Goal: Navigation & Orientation: Find specific page/section

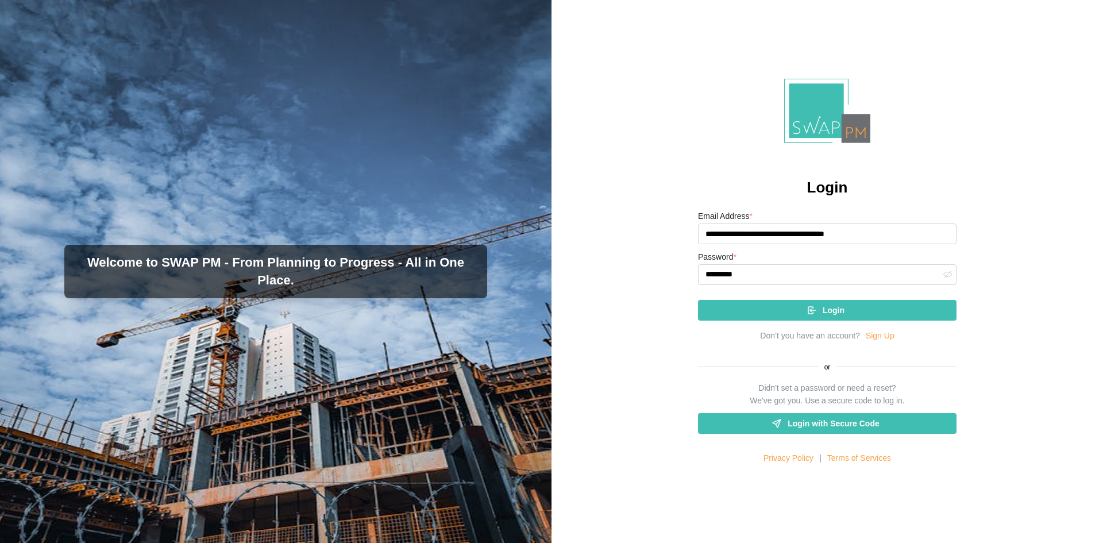
click at [808, 310] on icon "submit" at bounding box center [812, 310] width 10 height 10
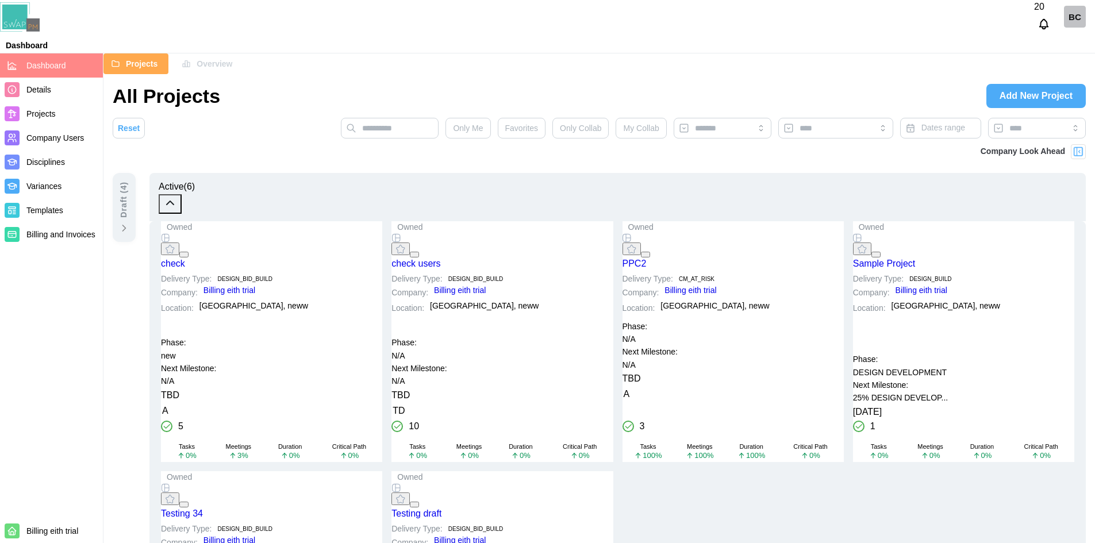
click at [185, 258] on div "check" at bounding box center [173, 263] width 24 height 11
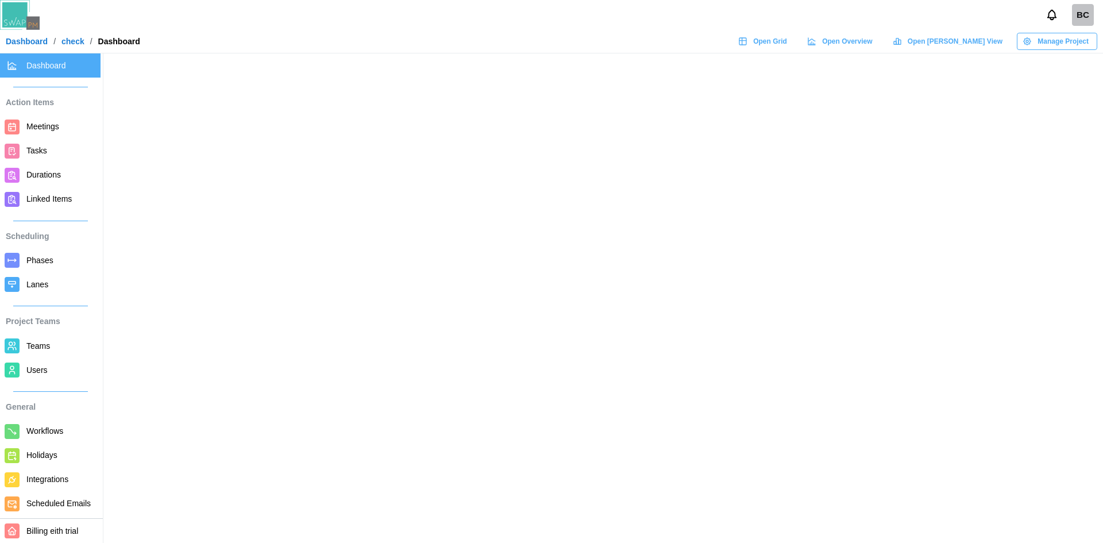
click at [787, 47] on span "Open Grid" at bounding box center [770, 41] width 34 height 16
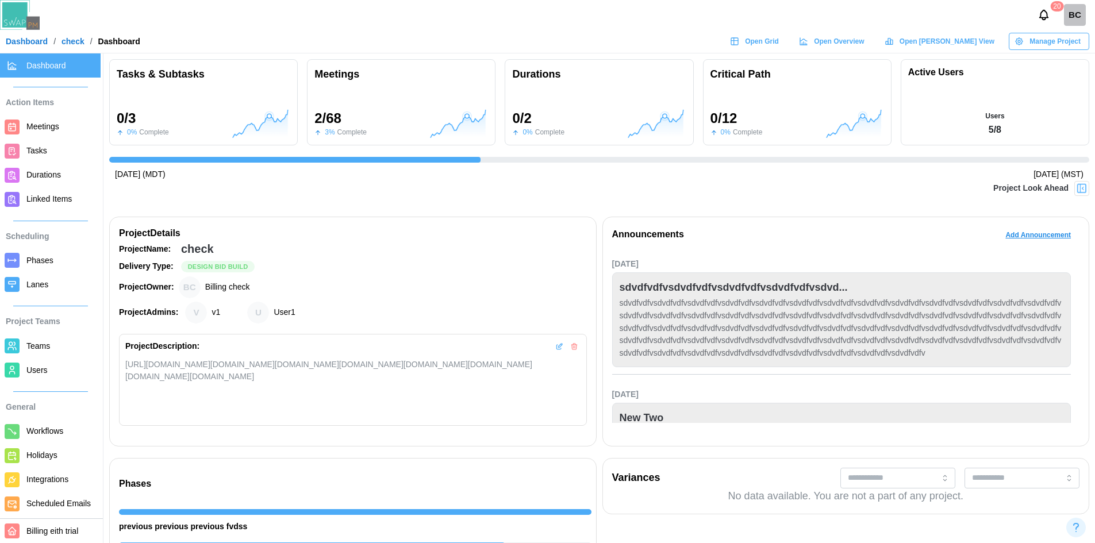
scroll to position [0, 642]
drag, startPoint x: 870, startPoint y: 41, endPoint x: 379, endPoint y: 5, distance: 492.6
click at [864, 42] on span "Open Overview" at bounding box center [839, 41] width 50 height 16
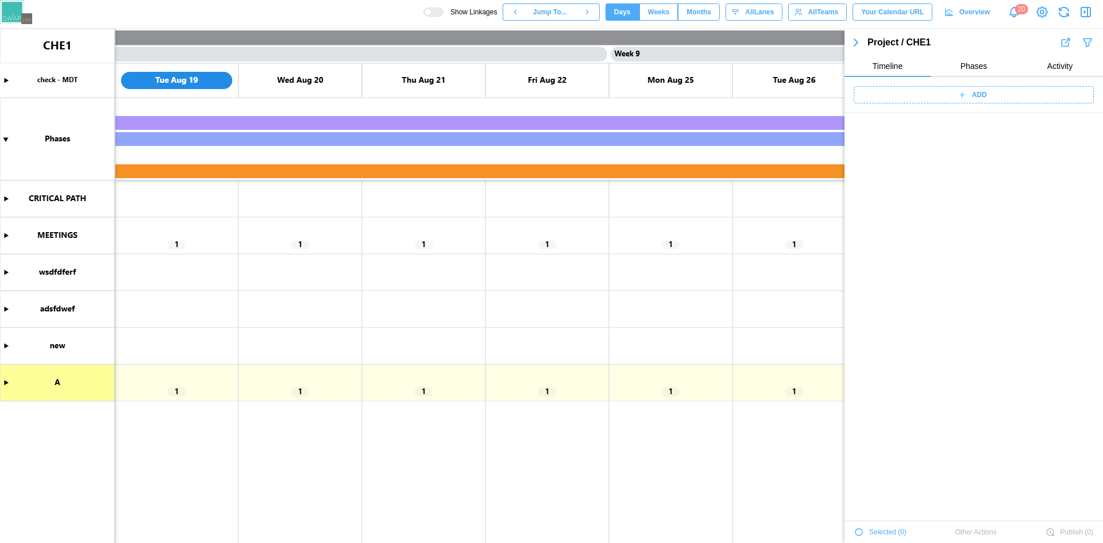
scroll to position [1258, 0]
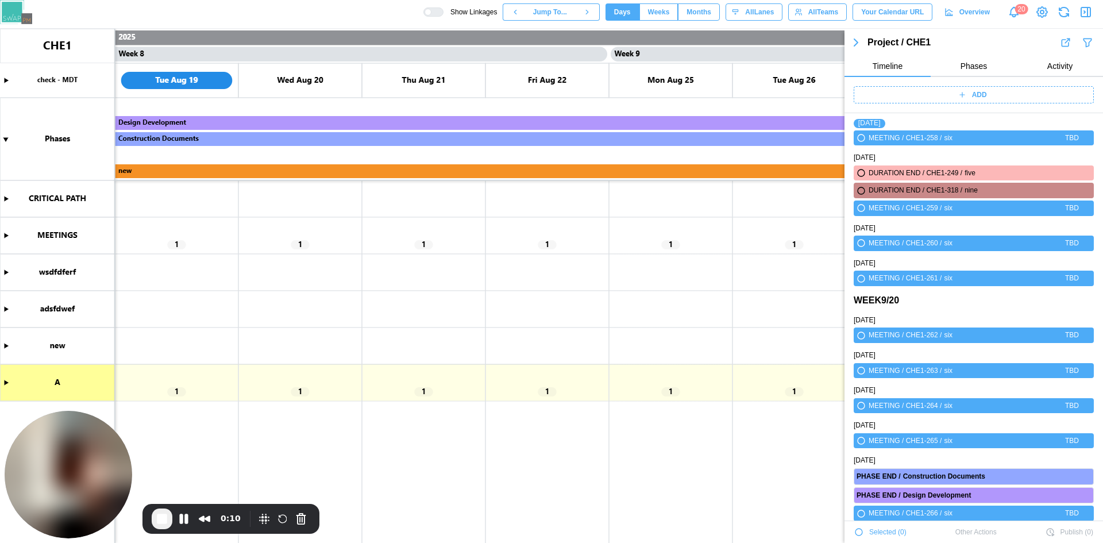
click at [7, 236] on canvas at bounding box center [551, 286] width 1103 height 514
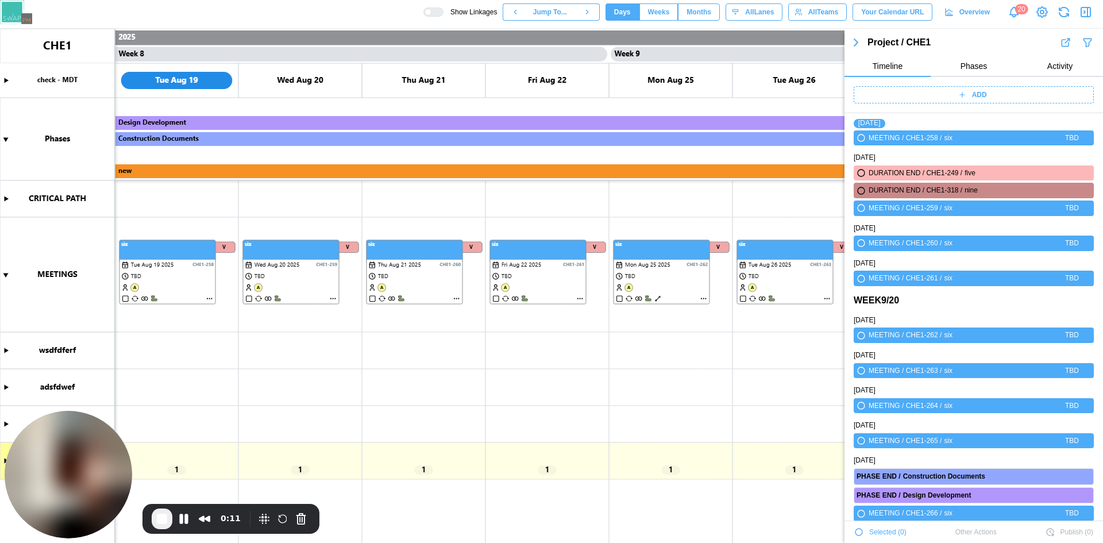
click at [857, 41] on icon "button" at bounding box center [856, 43] width 14 height 14
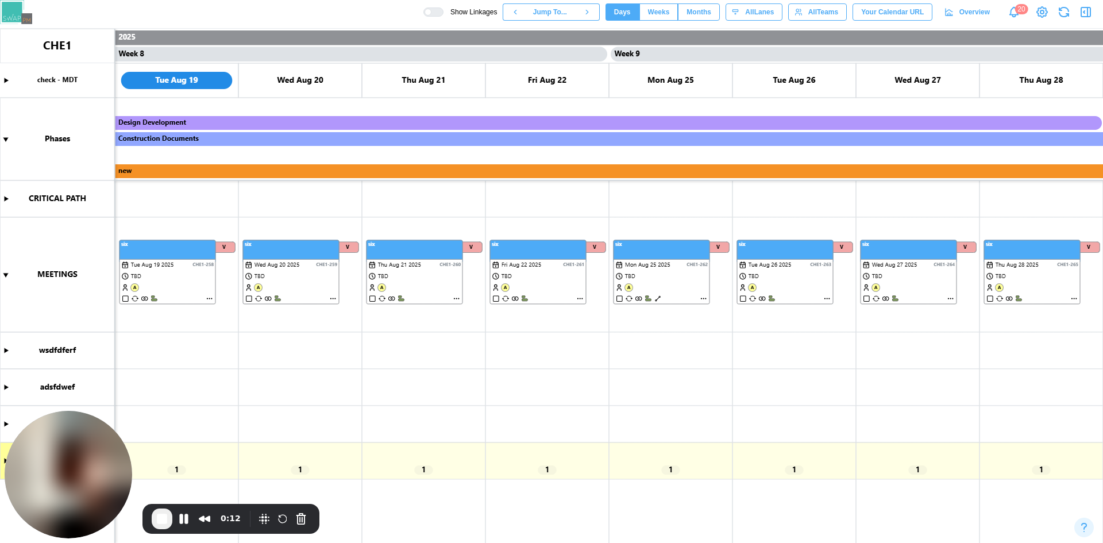
click at [124, 275] on canvas at bounding box center [551, 286] width 1103 height 514
click at [342, 274] on canvas at bounding box center [551, 286] width 1103 height 514
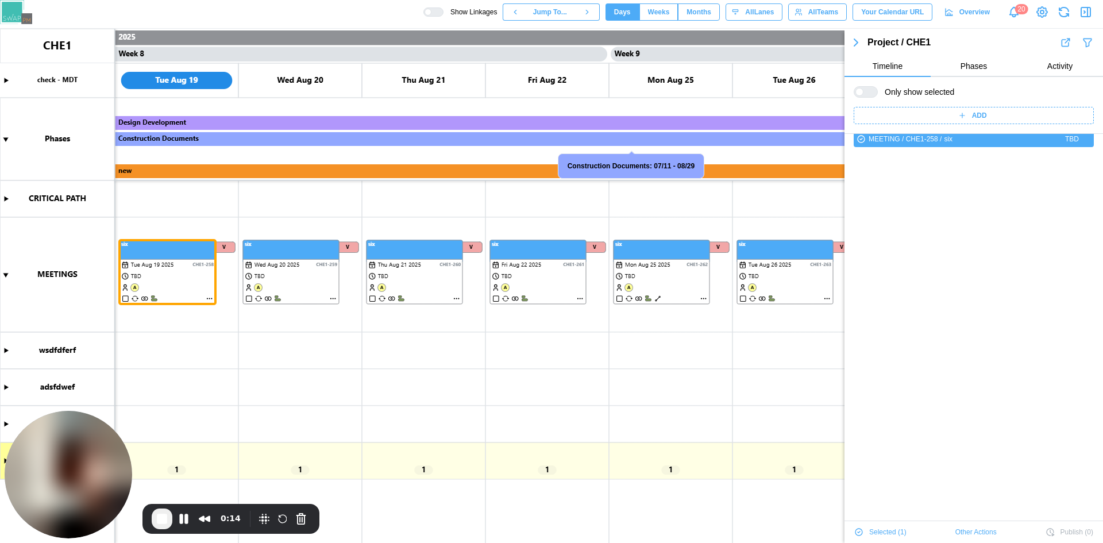
click at [327, 276] on canvas at bounding box center [551, 286] width 1103 height 514
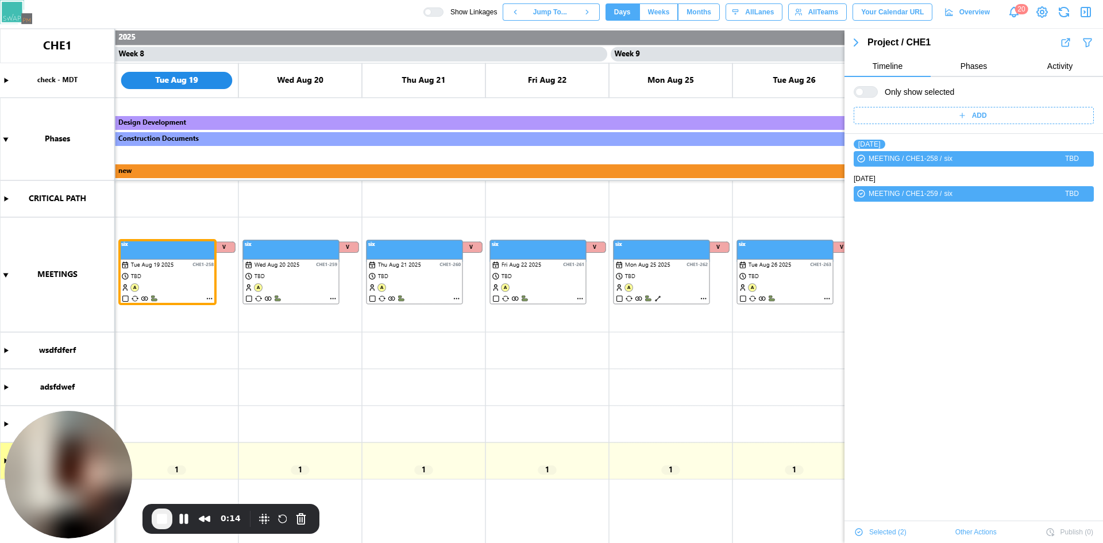
click at [394, 275] on canvas at bounding box center [551, 286] width 1103 height 514
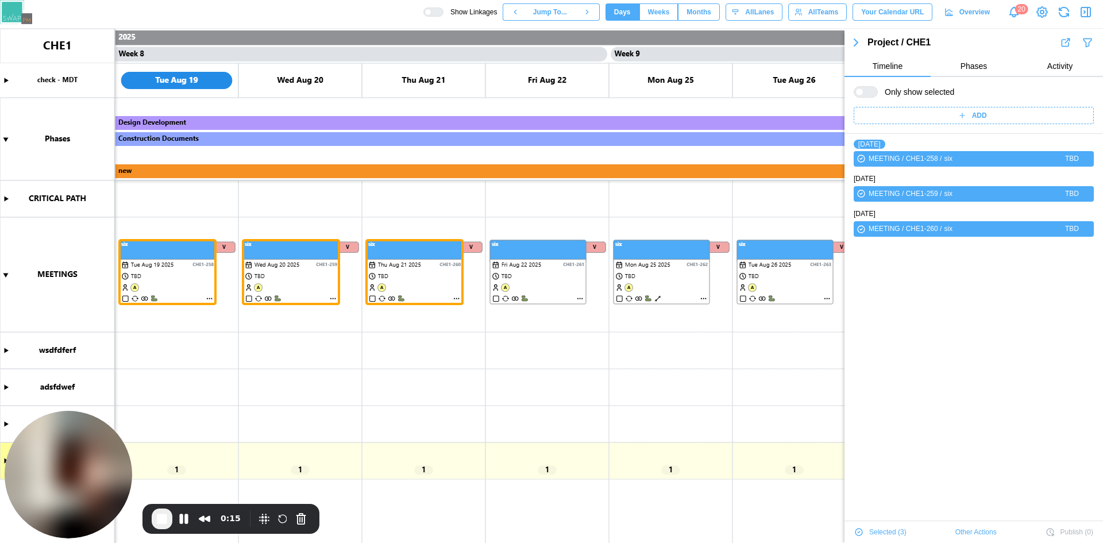
click at [394, 275] on canvas at bounding box center [551, 286] width 1103 height 514
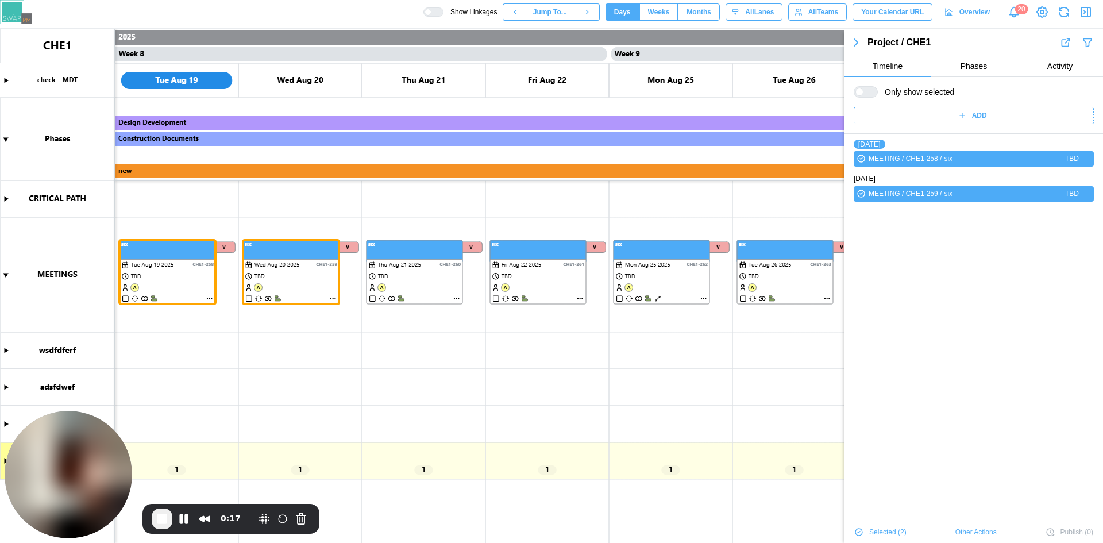
click at [860, 40] on icon "button" at bounding box center [856, 43] width 14 height 14
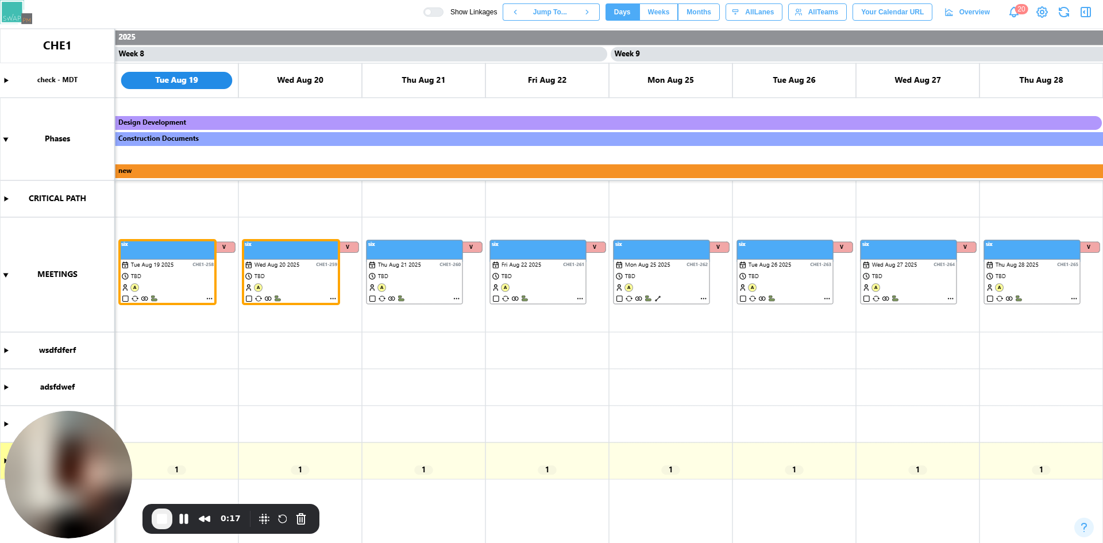
scroll to position [1254, 0]
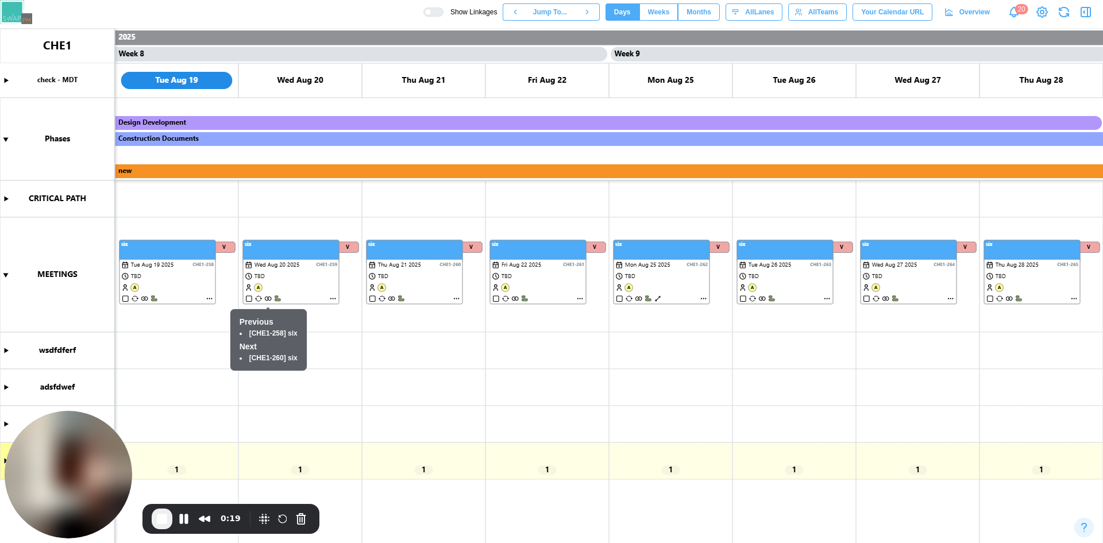
click at [170, 275] on canvas at bounding box center [551, 286] width 1103 height 514
click at [265, 273] on canvas at bounding box center [551, 286] width 1103 height 514
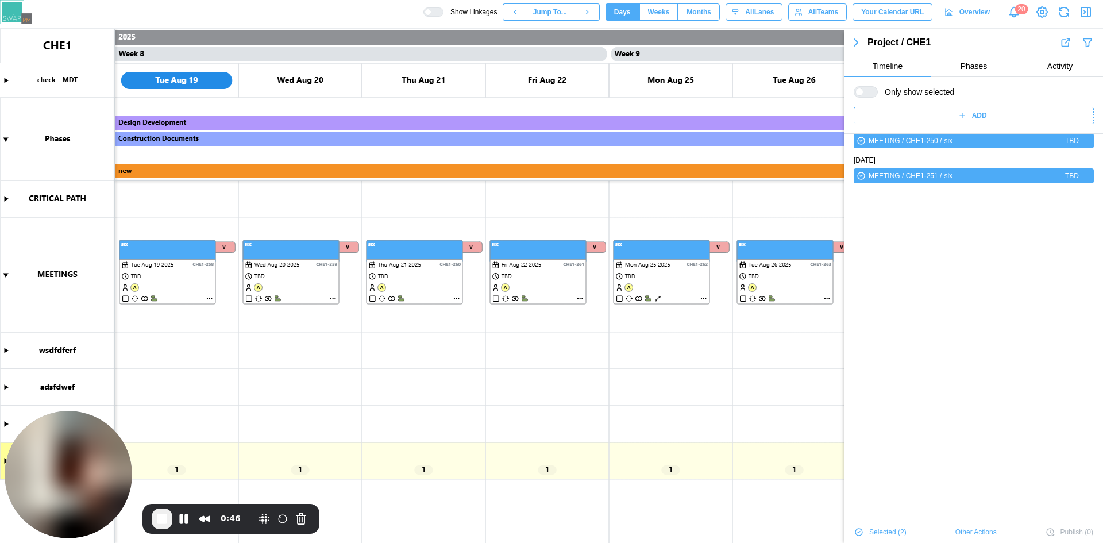
scroll to position [0, 0]
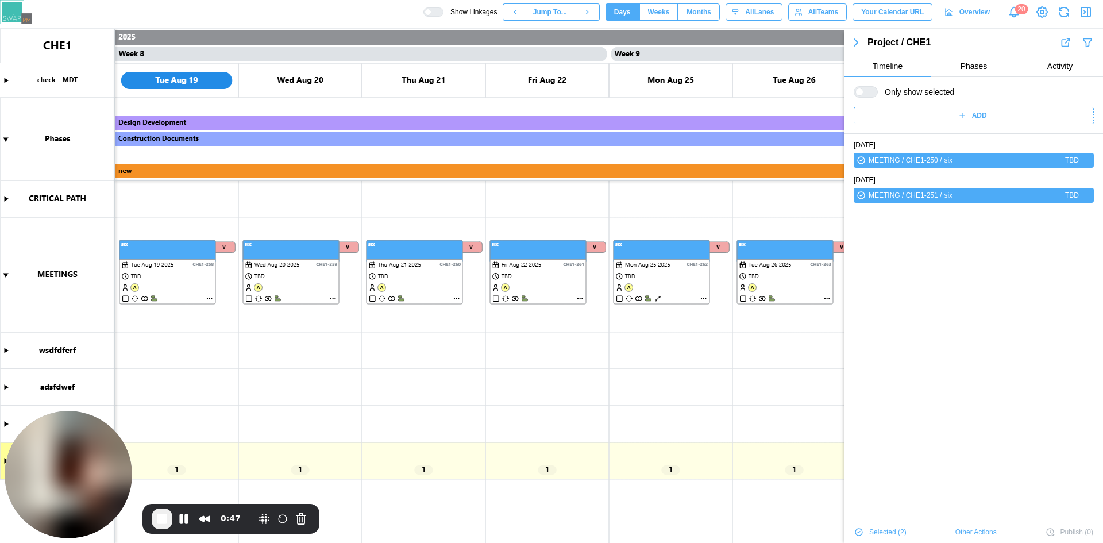
click at [179, 300] on canvas at bounding box center [551, 286] width 1103 height 514
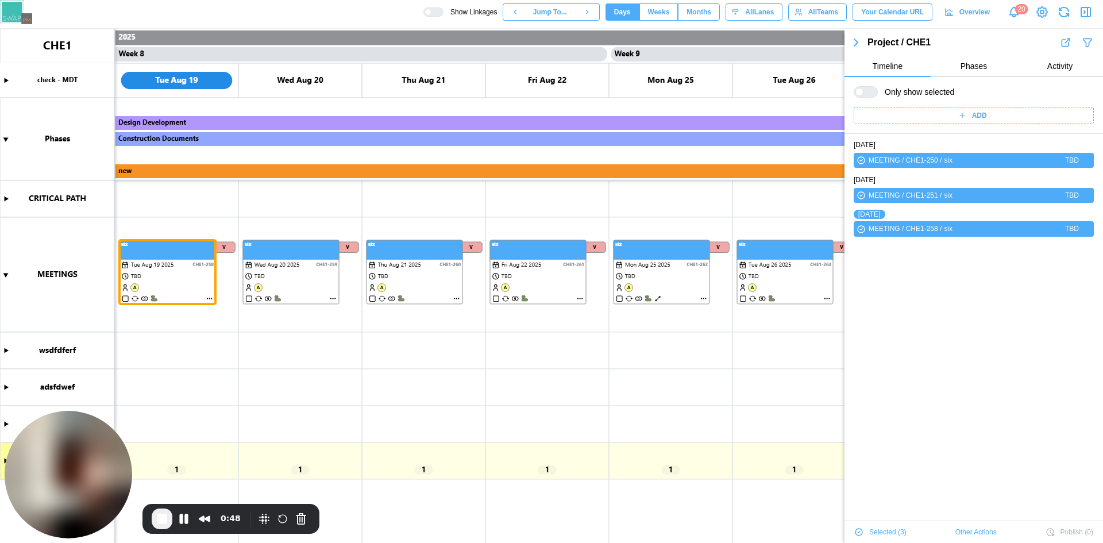
click at [631, 275] on canvas at bounding box center [551, 286] width 1103 height 514
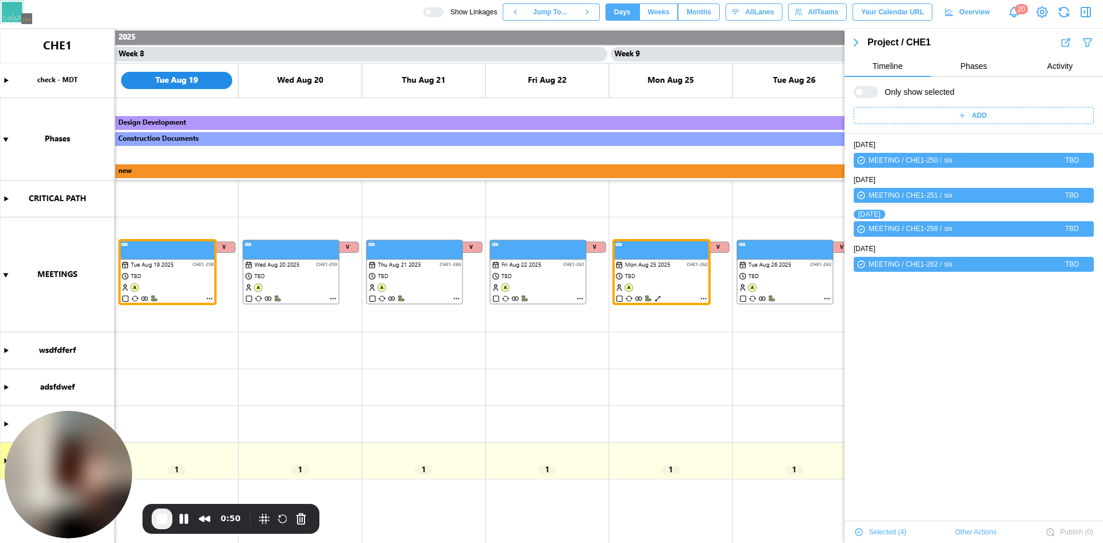
click at [293, 258] on canvas at bounding box center [551, 286] width 1103 height 514
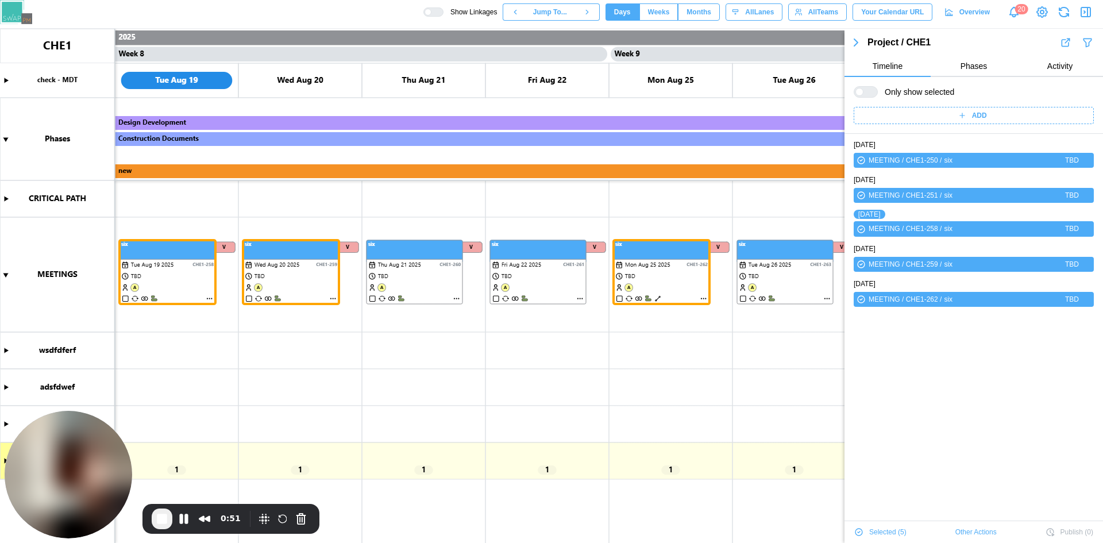
click at [693, 260] on canvas at bounding box center [551, 286] width 1103 height 514
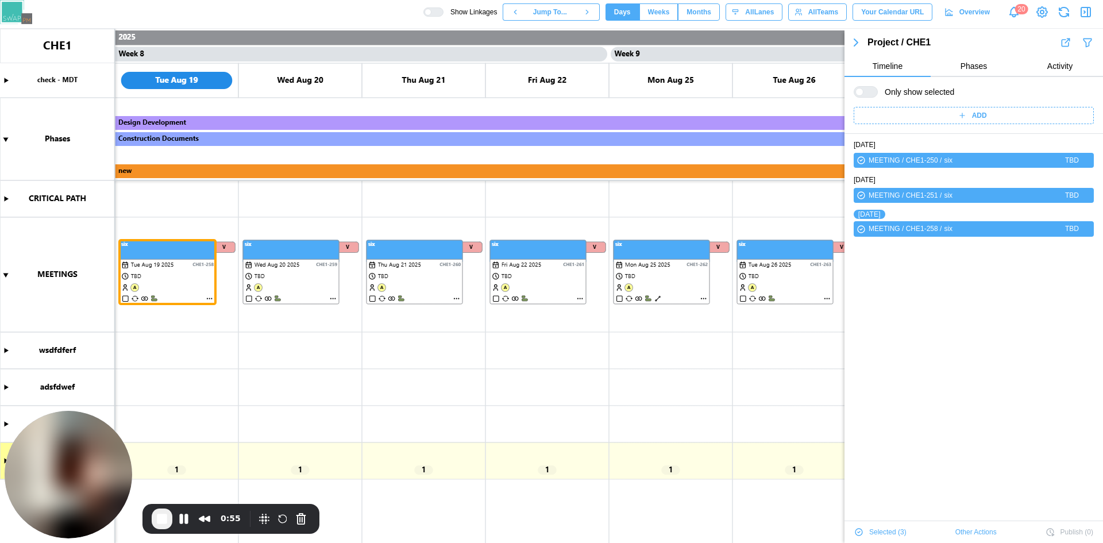
click at [318, 259] on canvas at bounding box center [551, 286] width 1103 height 514
click at [334, 299] on canvas at bounding box center [551, 286] width 1103 height 514
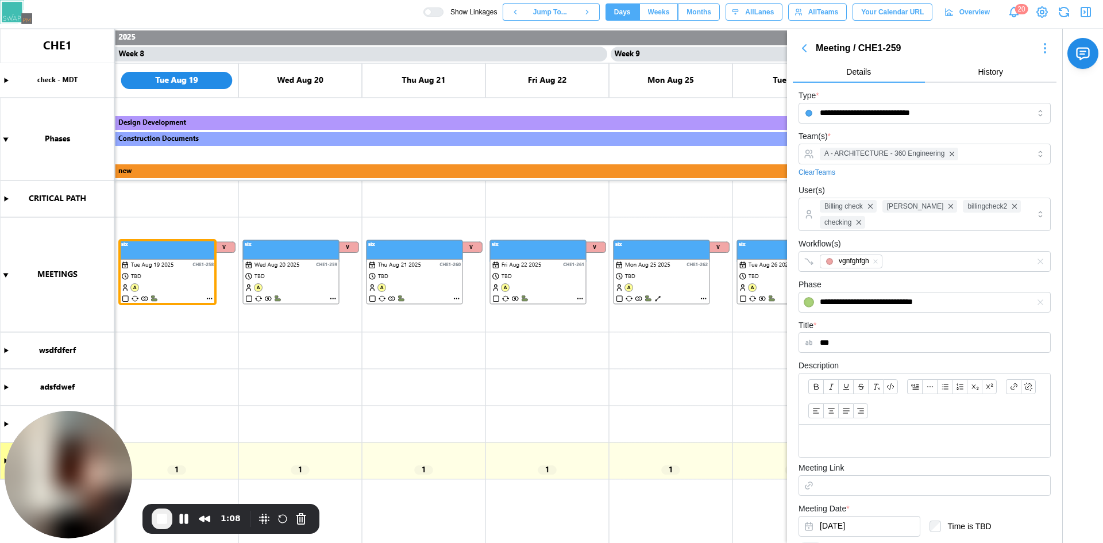
click at [157, 520] on span "End Recording" at bounding box center [162, 519] width 14 height 14
click at [304, 279] on canvas at bounding box center [551, 286] width 1103 height 514
click at [305, 333] on canvas at bounding box center [551, 286] width 1103 height 514
click at [274, 280] on canvas at bounding box center [551, 286] width 1103 height 514
click at [198, 283] on canvas at bounding box center [551, 286] width 1103 height 514
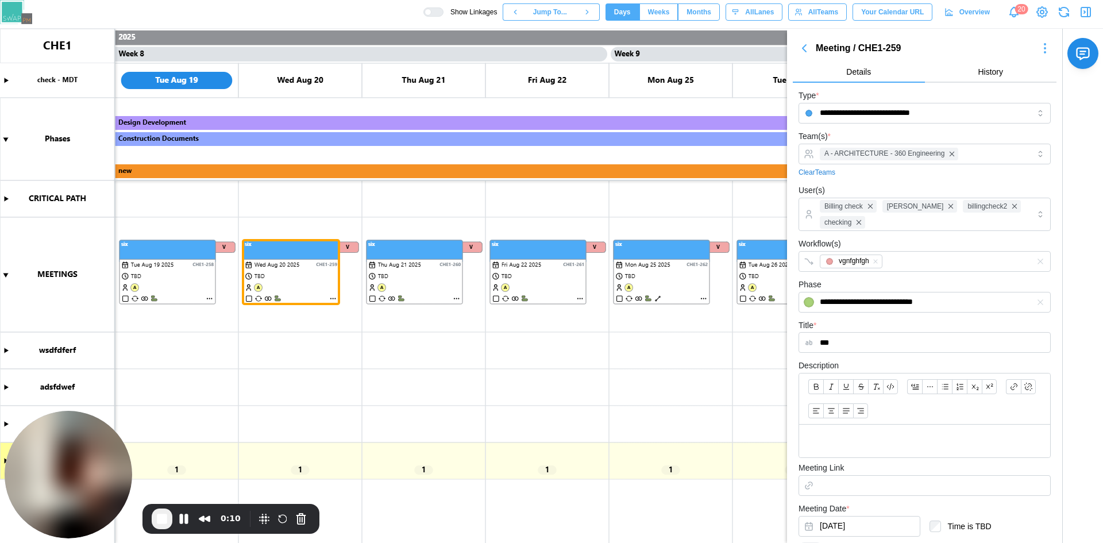
click at [271, 277] on canvas at bounding box center [551, 286] width 1103 height 514
click at [437, 277] on canvas at bounding box center [551, 286] width 1103 height 514
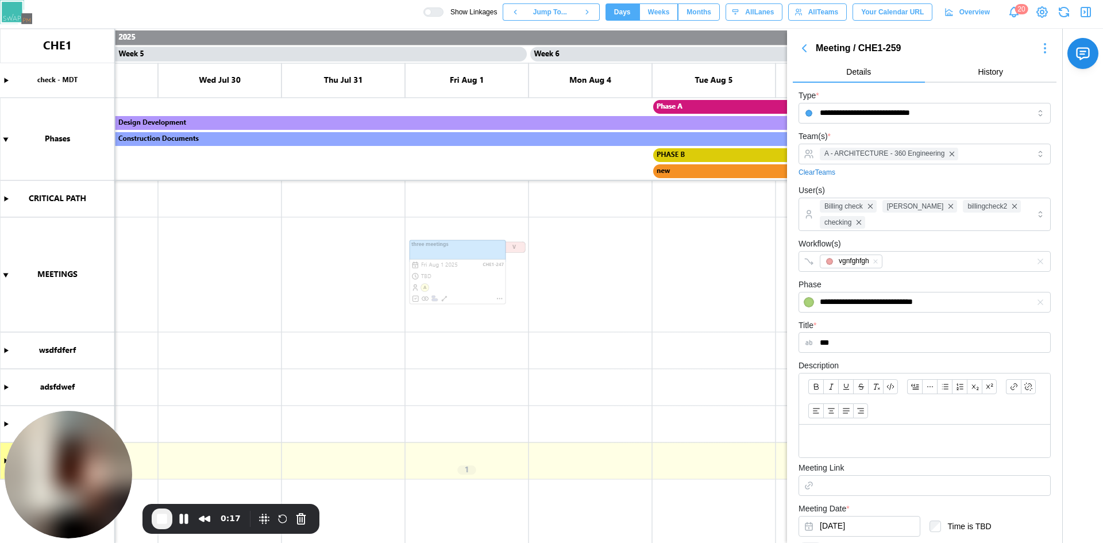
scroll to position [0, 2674]
click at [453, 286] on canvas at bounding box center [551, 286] width 1103 height 514
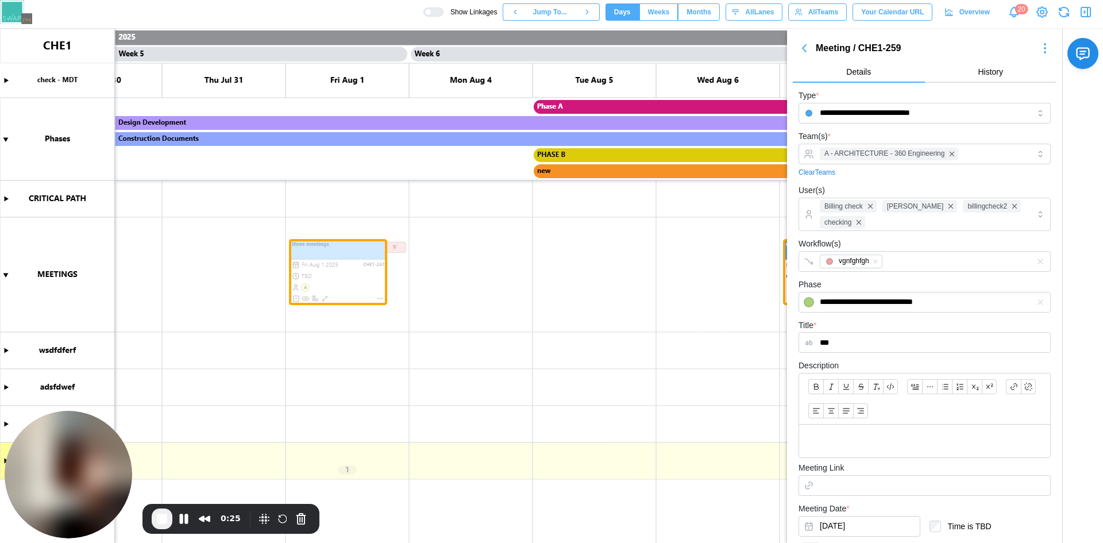
scroll to position [0, 2799]
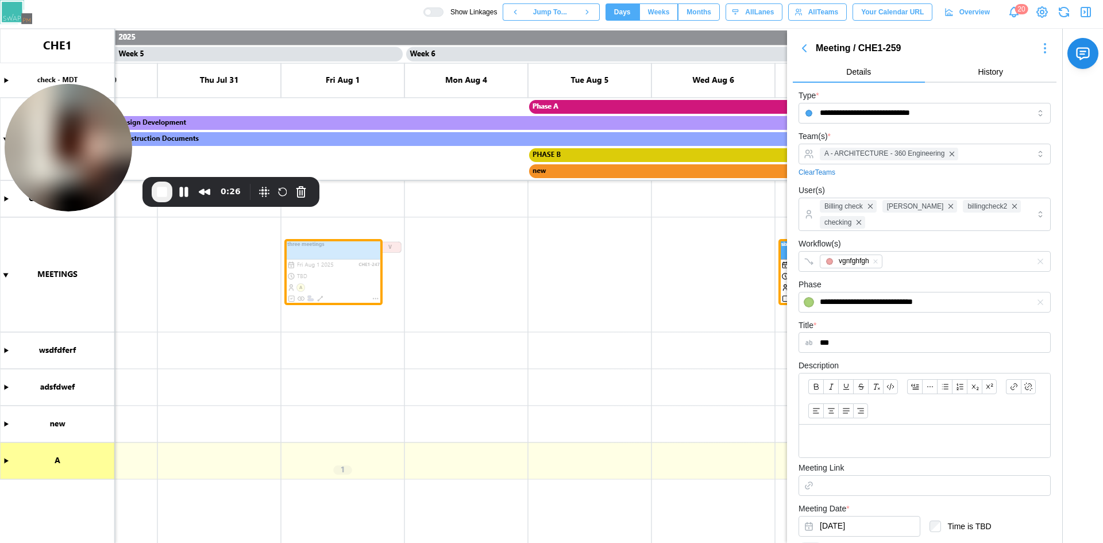
drag, startPoint x: 36, startPoint y: 476, endPoint x: 11, endPoint y: 211, distance: 266.0
click at [0, 122] on html "**********" at bounding box center [551, 318] width 1103 height 636
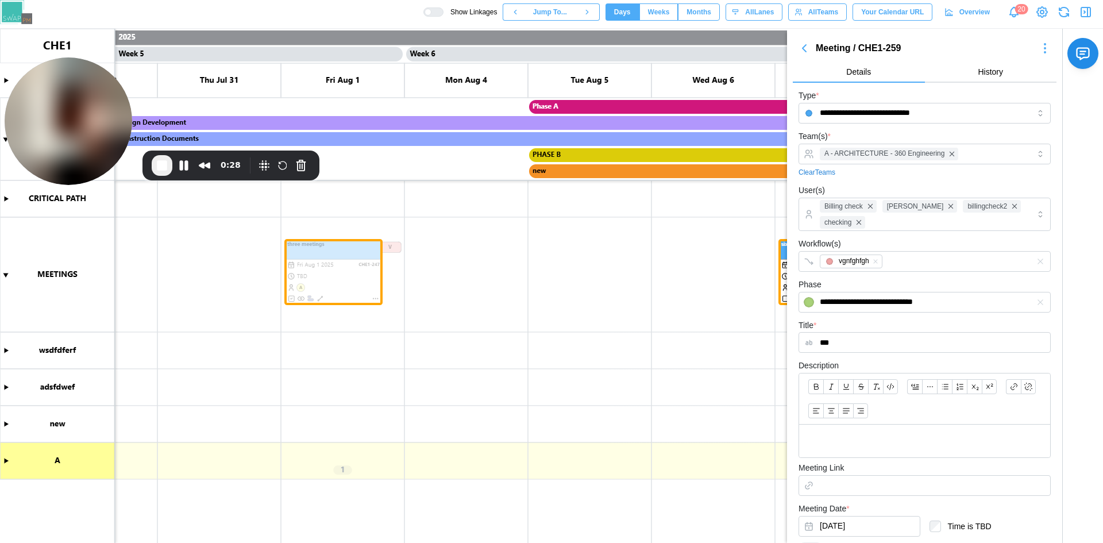
click at [7, 462] on canvas at bounding box center [551, 286] width 1103 height 514
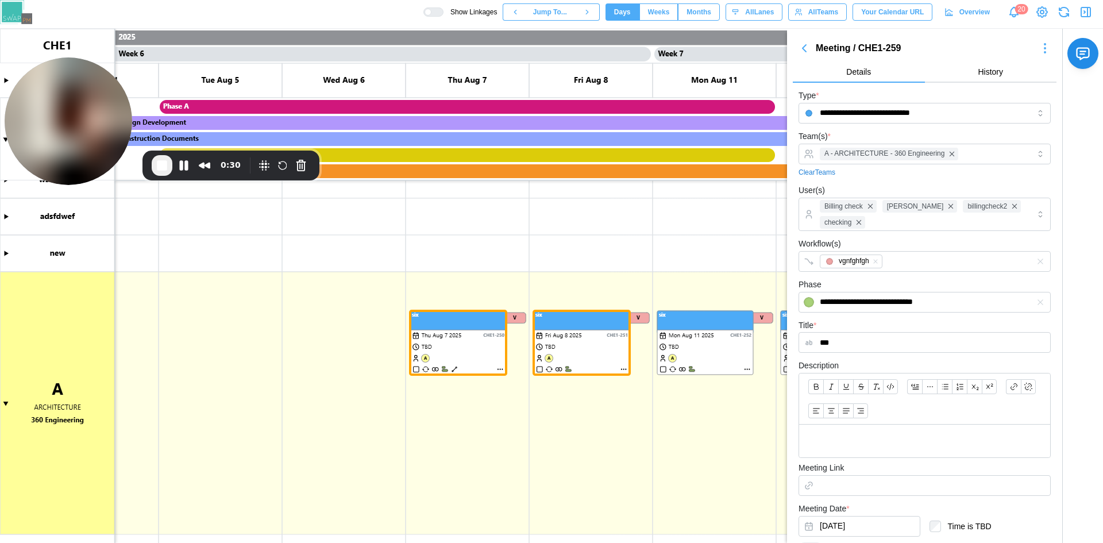
scroll to position [0, 3170]
click at [452, 425] on canvas at bounding box center [551, 286] width 1103 height 514
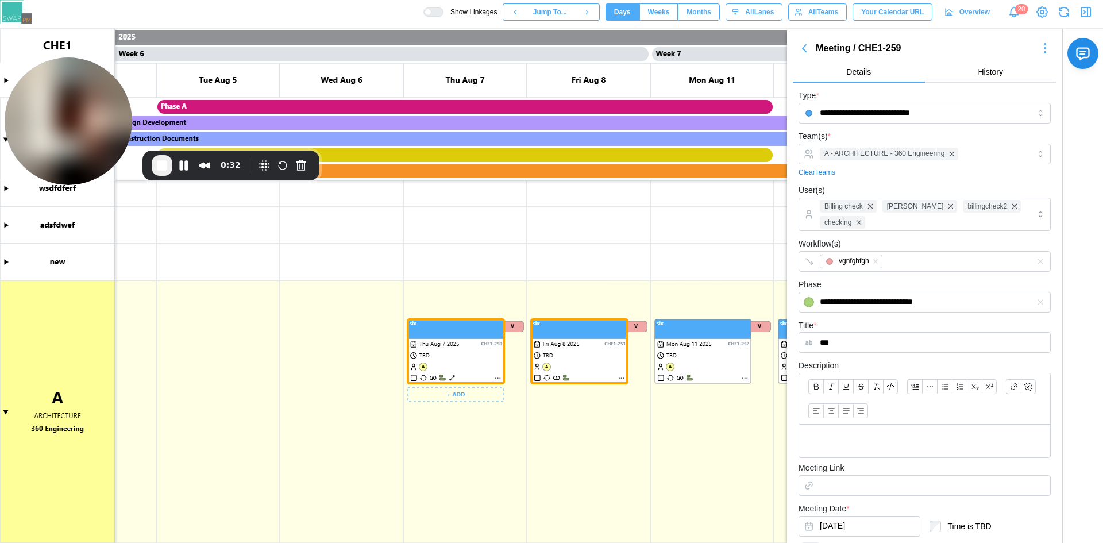
click at [444, 373] on canvas at bounding box center [551, 286] width 1103 height 514
click at [582, 355] on canvas at bounding box center [551, 286] width 1103 height 514
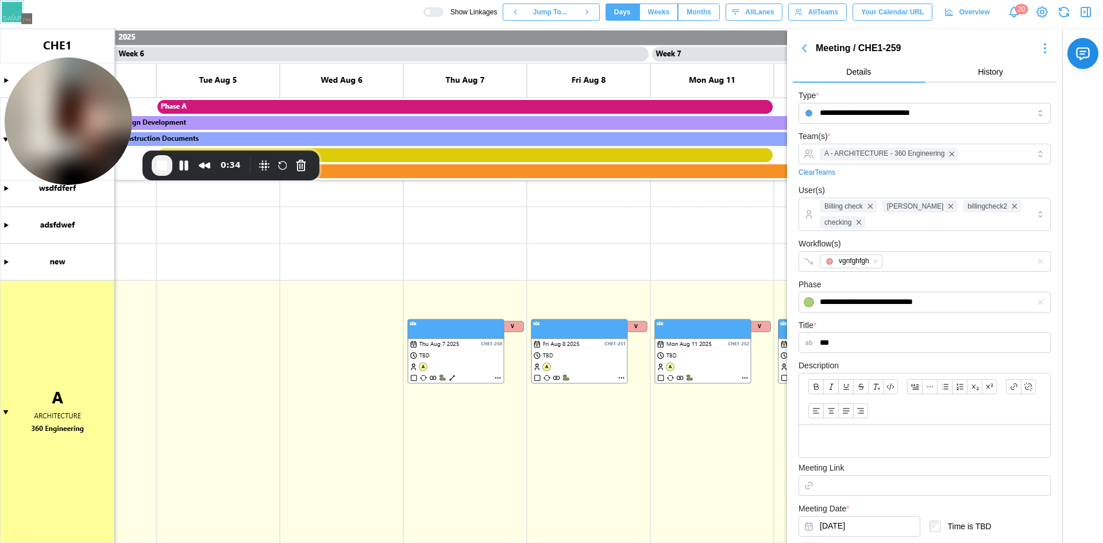
click at [804, 46] on icon "button" at bounding box center [804, 48] width 14 height 14
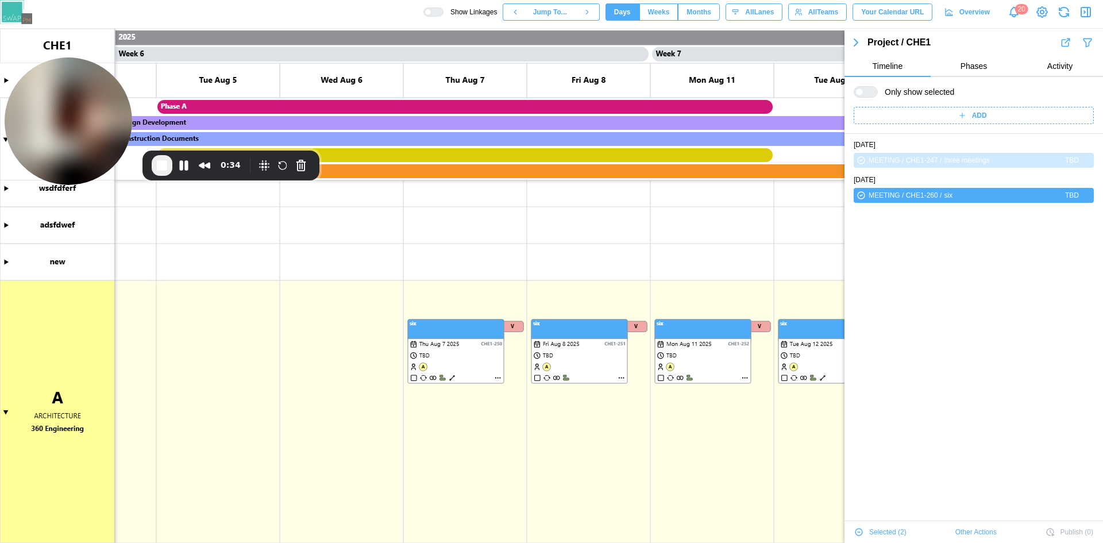
scroll to position [0, 0]
click at [858, 39] on icon "button" at bounding box center [856, 43] width 14 height 14
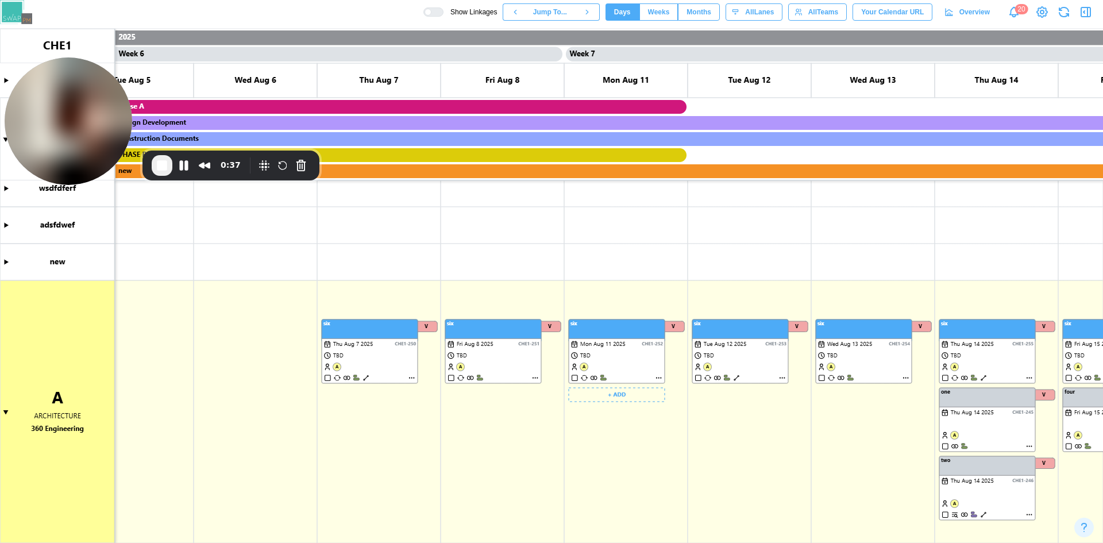
scroll to position [0, 3342]
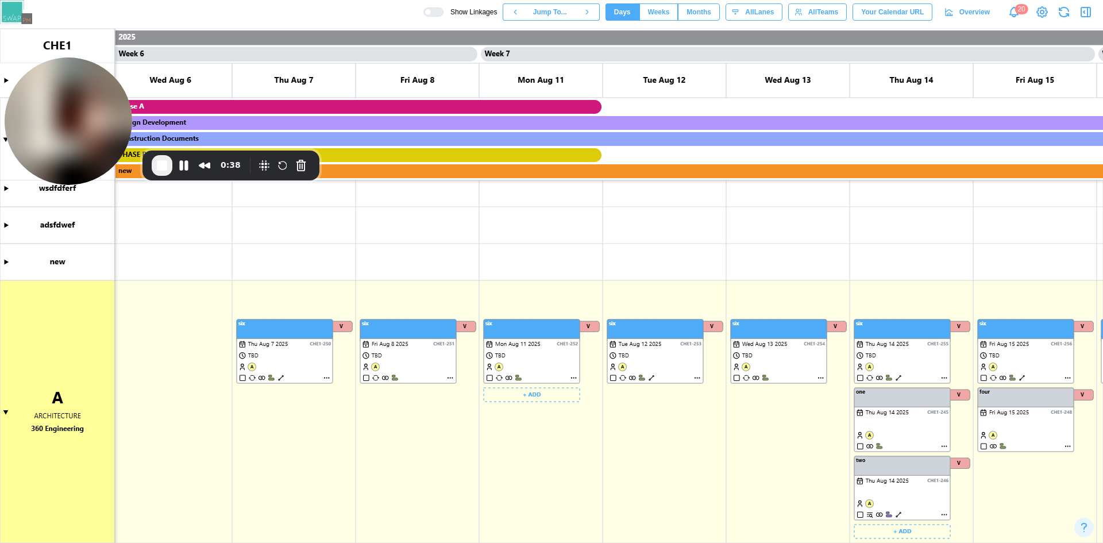
click at [871, 479] on canvas at bounding box center [551, 286] width 1103 height 514
click at [1007, 354] on canvas at bounding box center [551, 286] width 1103 height 514
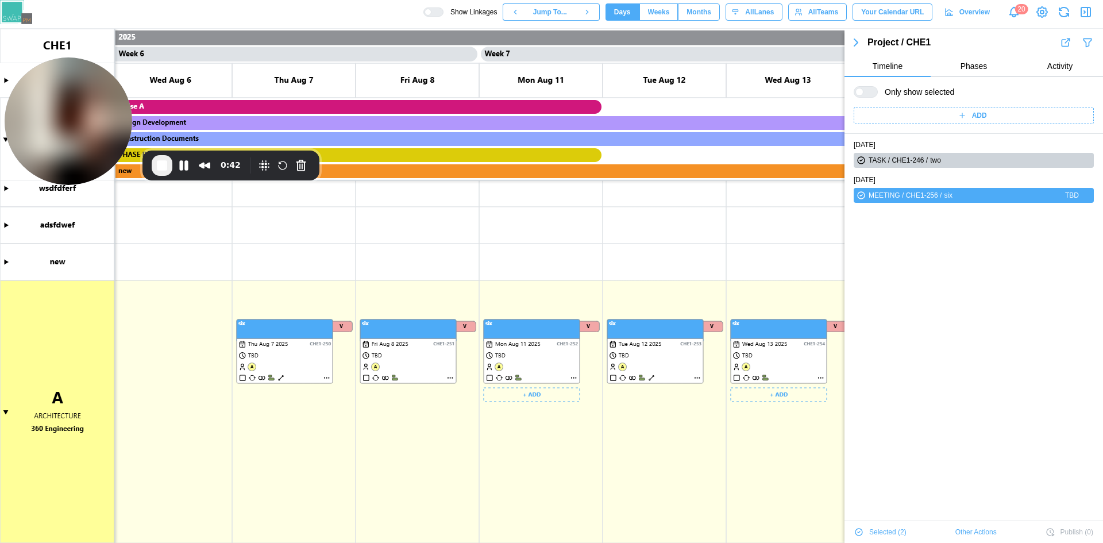
scroll to position [161, 0]
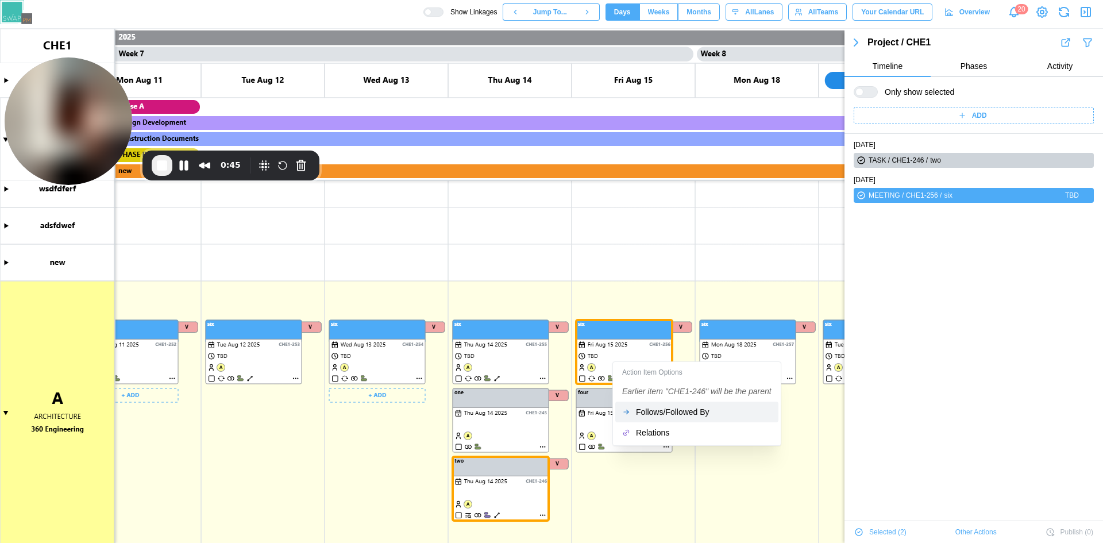
click at [674, 416] on div "Follows/Followed By" at bounding box center [704, 411] width 136 height 9
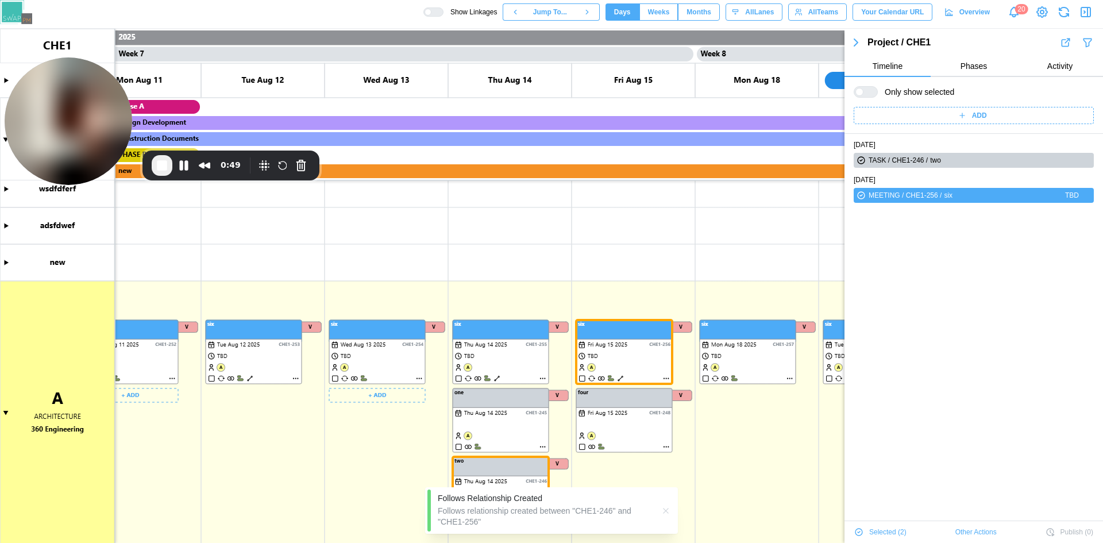
click at [666, 512] on icon "button" at bounding box center [665, 510] width 9 height 9
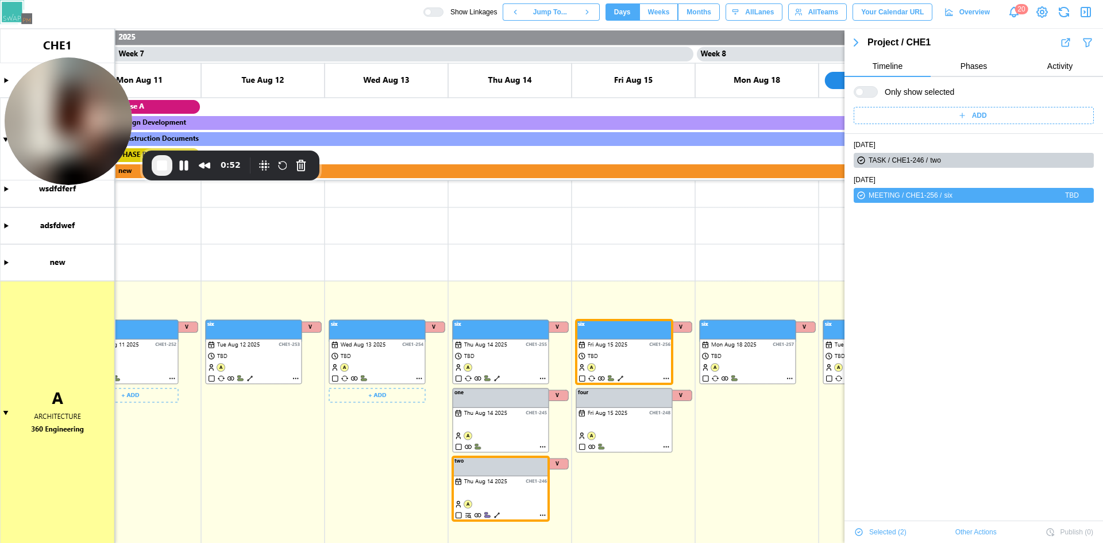
click at [443, 13] on div at bounding box center [436, 12] width 11 height 8
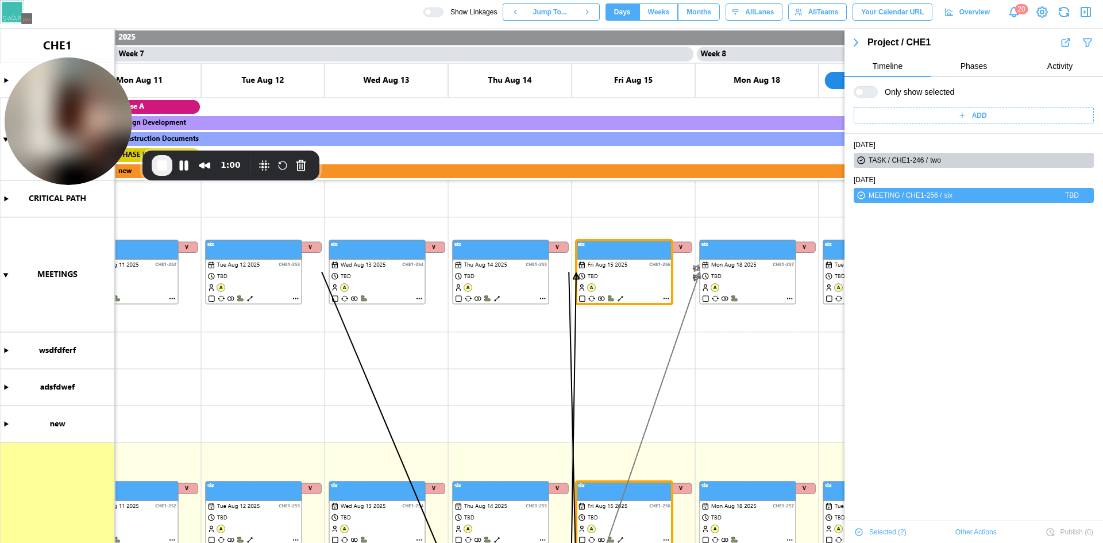
scroll to position [0, 3735]
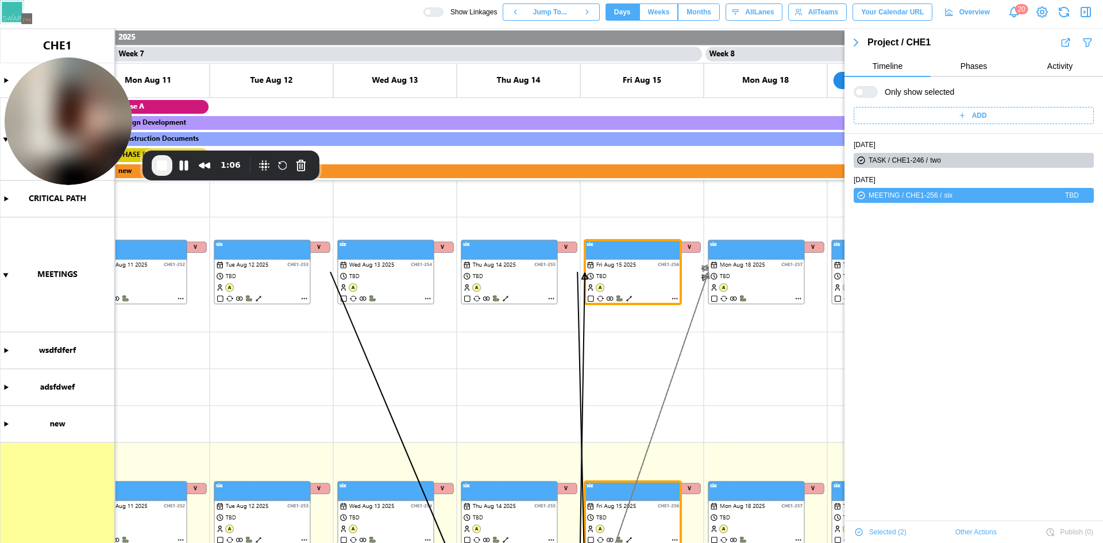
drag, startPoint x: 1076, startPoint y: 0, endPoint x: 797, endPoint y: 102, distance: 296.6
click at [797, 103] on canvas at bounding box center [551, 286] width 1103 height 514
click at [163, 171] on span "End Recording" at bounding box center [162, 166] width 14 height 14
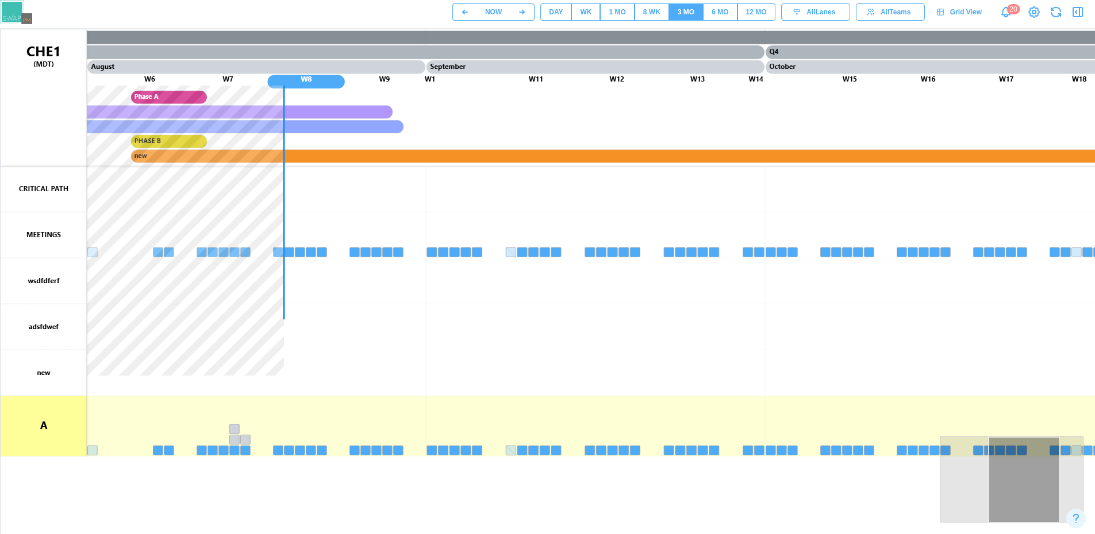
click at [241, 254] on canvas at bounding box center [552, 316] width 1103 height 575
click at [560, 13] on div "DAY" at bounding box center [556, 12] width 14 height 11
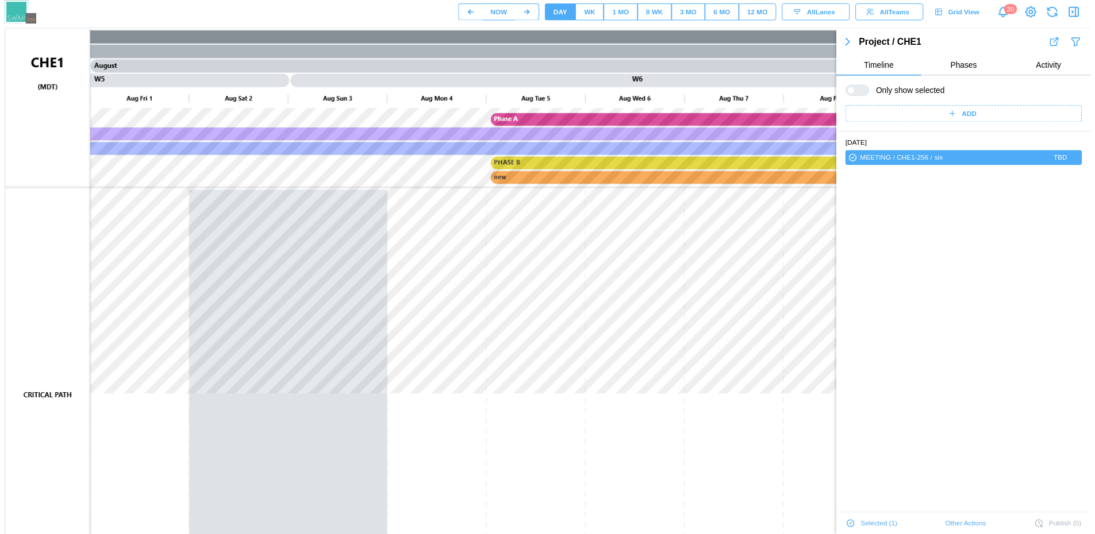
scroll to position [20, 0]
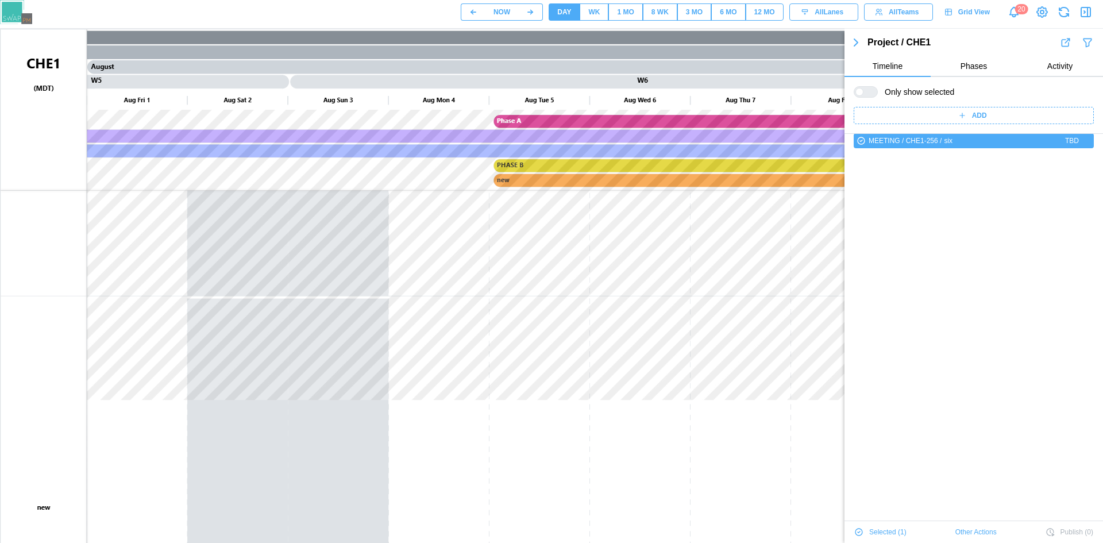
click at [853, 38] on icon "button" at bounding box center [856, 43] width 14 height 14
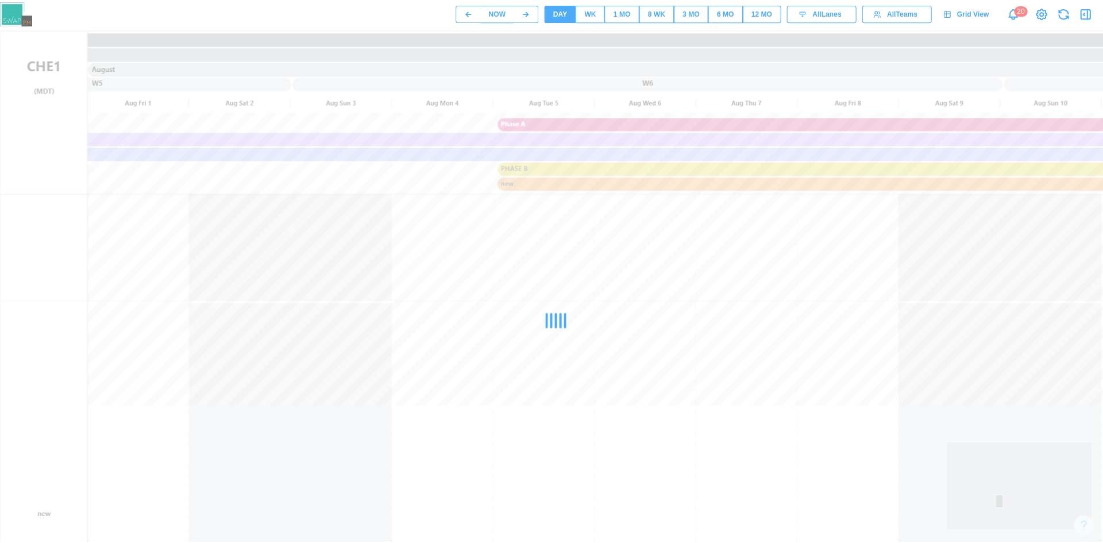
scroll to position [0, 0]
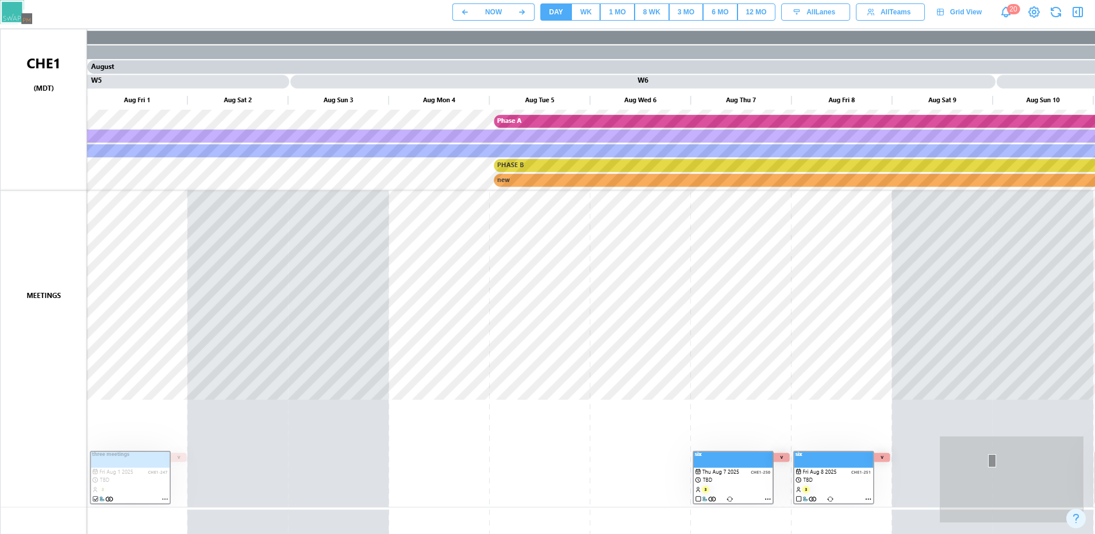
click at [117, 491] on canvas at bounding box center [552, 316] width 1103 height 575
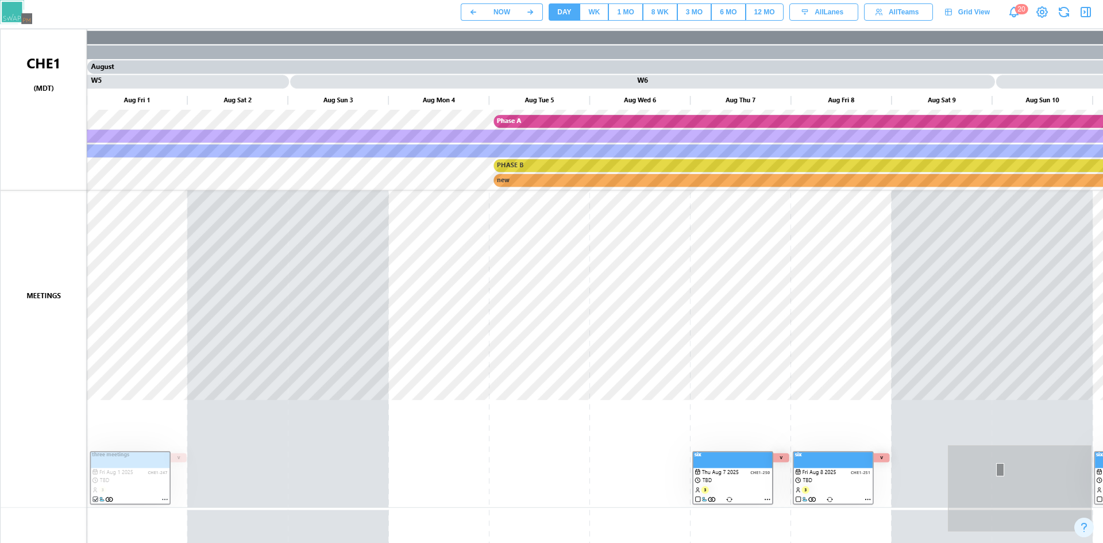
scroll to position [20, 0]
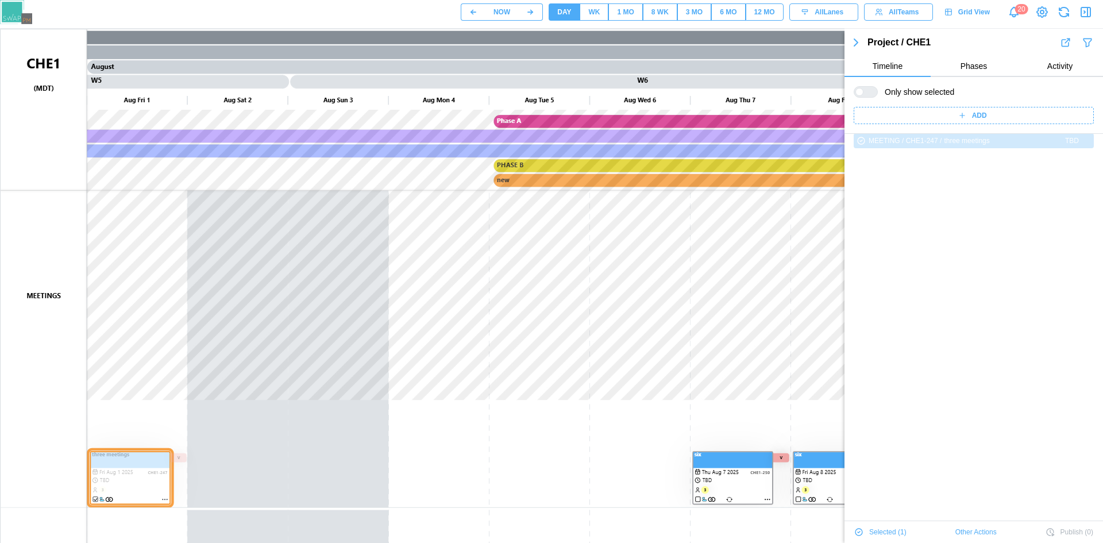
click at [747, 484] on canvas at bounding box center [552, 316] width 1103 height 575
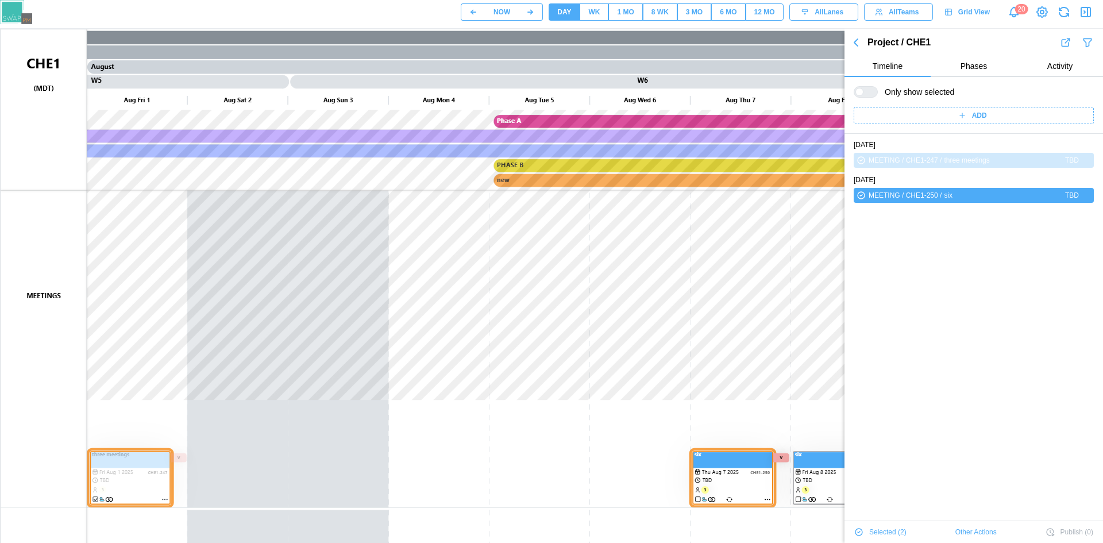
click at [804, 472] on canvas at bounding box center [552, 316] width 1103 height 575
drag, startPoint x: 804, startPoint y: 472, endPoint x: 857, endPoint y: 45, distance: 430.7
click at [857, 45] on icon "button" at bounding box center [855, 42] width 3 height 7
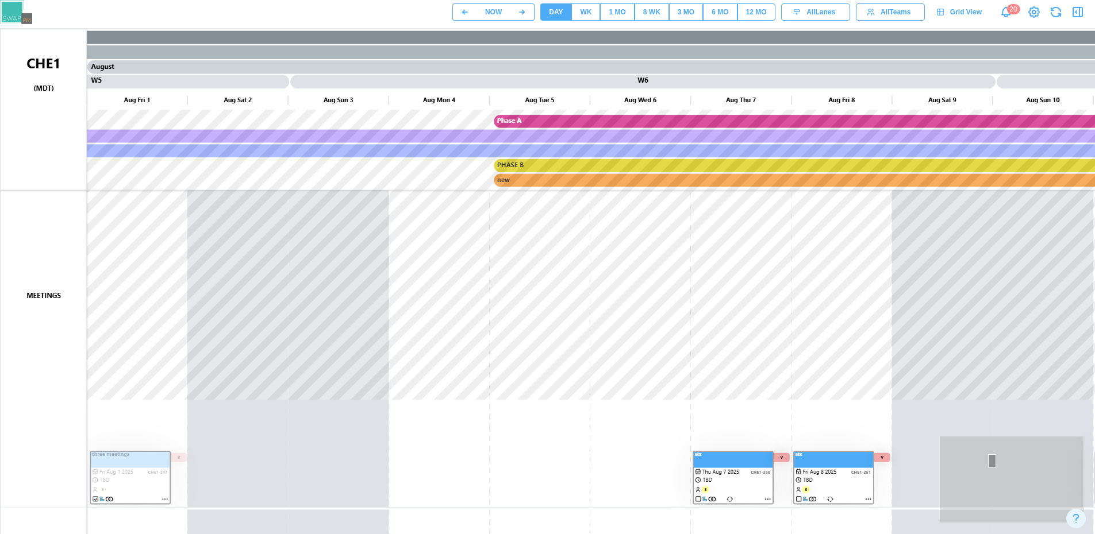
click at [146, 469] on canvas at bounding box center [552, 316] width 1103 height 575
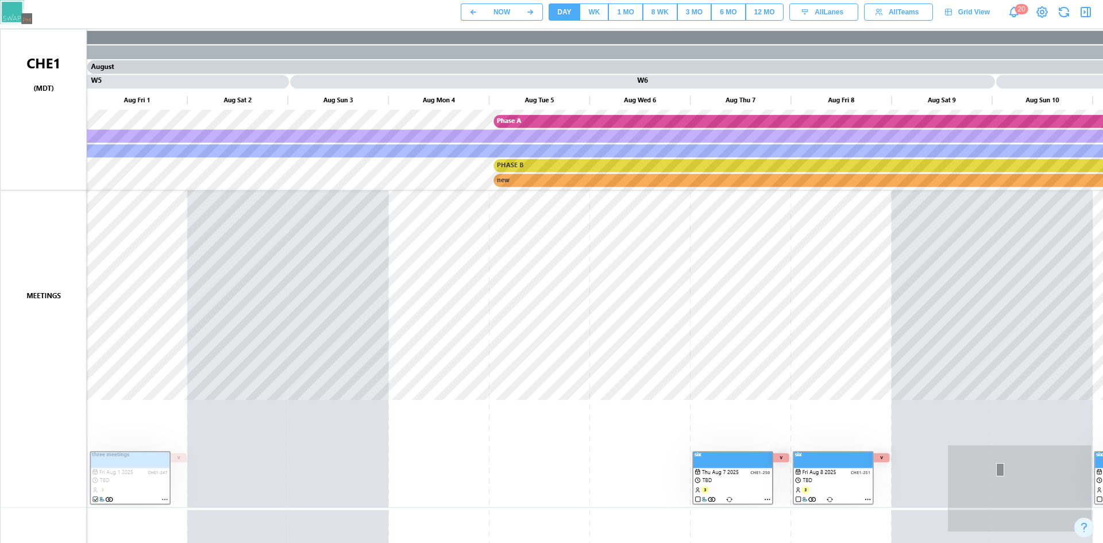
scroll to position [20, 0]
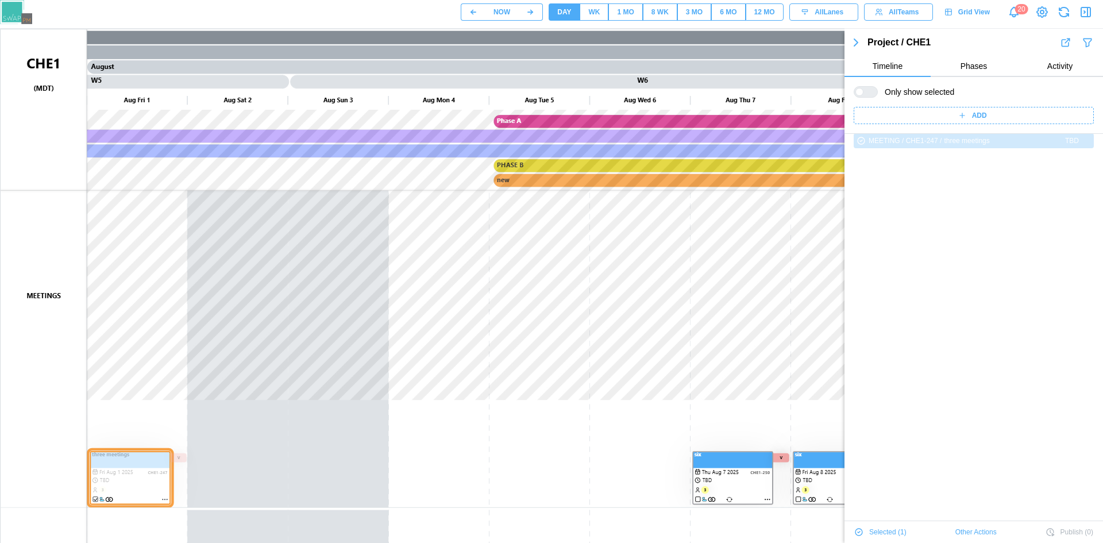
click at [734, 496] on canvas at bounding box center [552, 316] width 1103 height 575
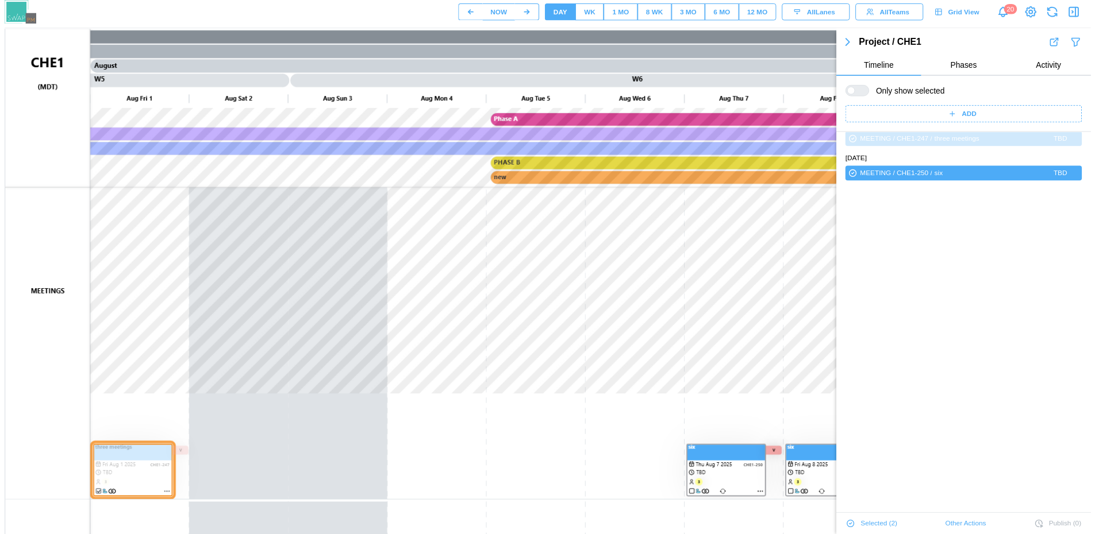
scroll to position [0, 0]
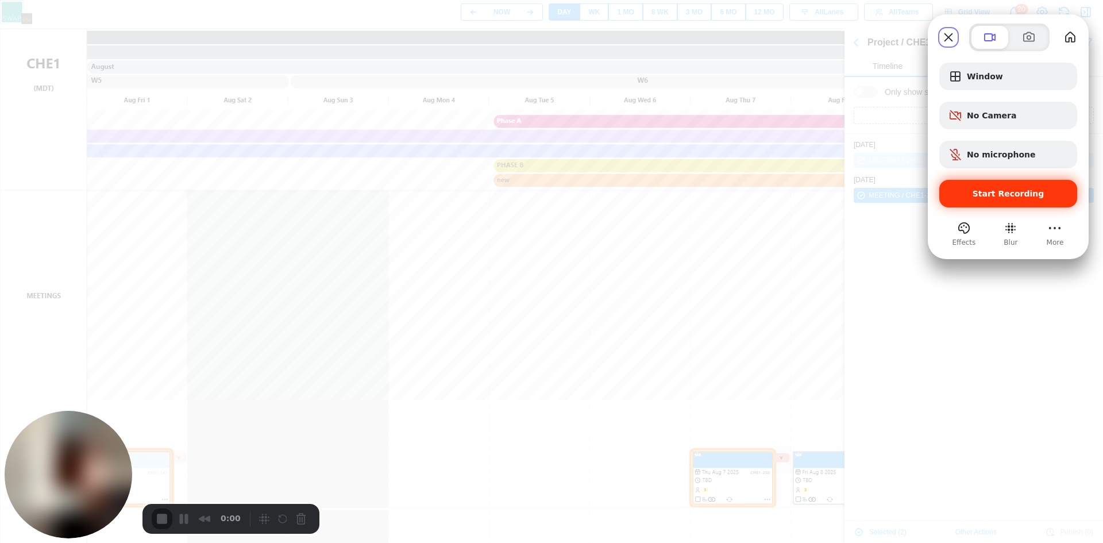
click at [997, 183] on div "Start Recording" at bounding box center [1008, 194] width 138 height 28
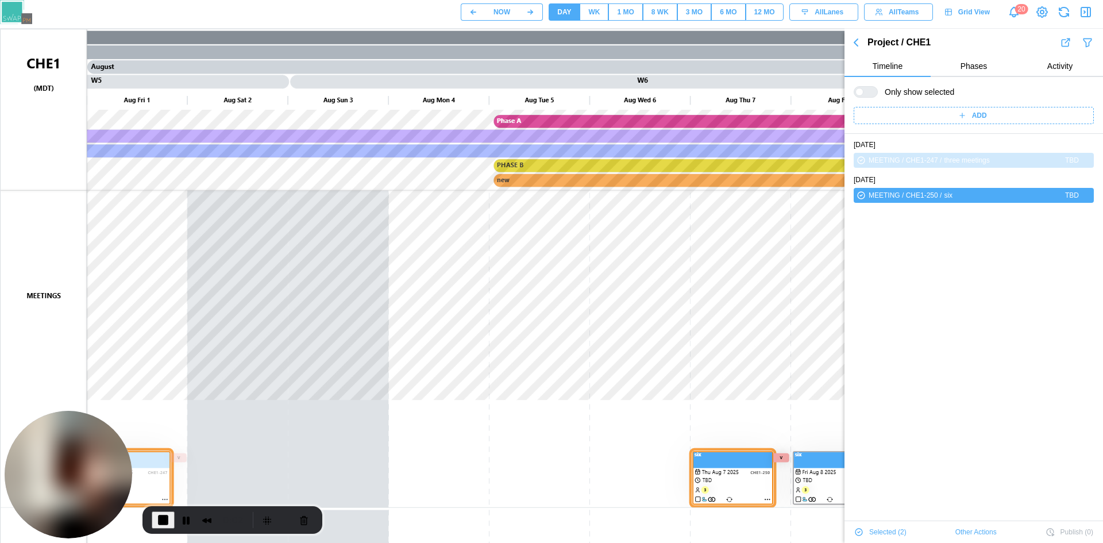
click at [859, 37] on icon "button" at bounding box center [856, 43] width 14 height 14
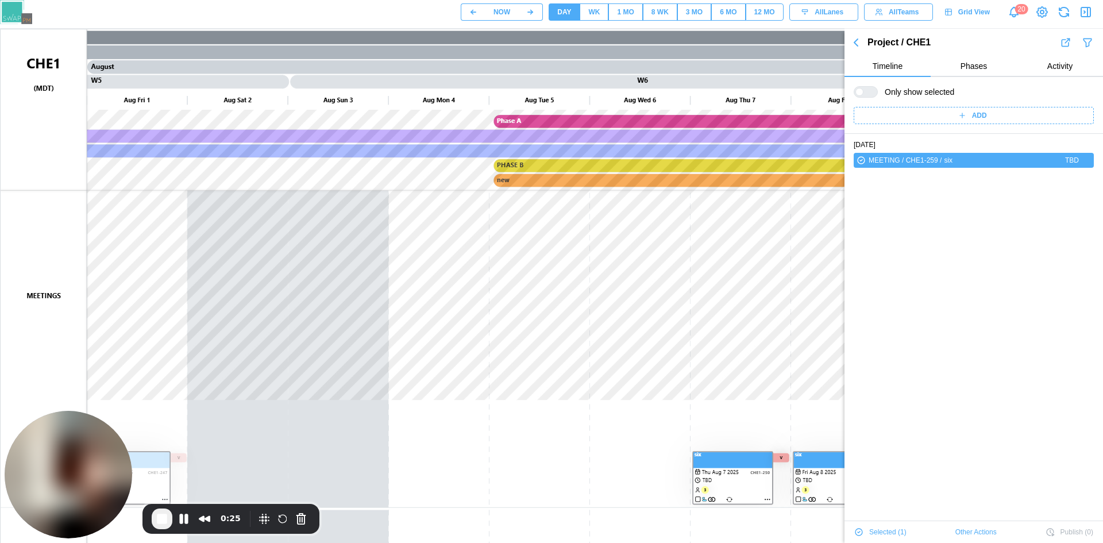
click at [739, 487] on canvas at bounding box center [552, 316] width 1103 height 575
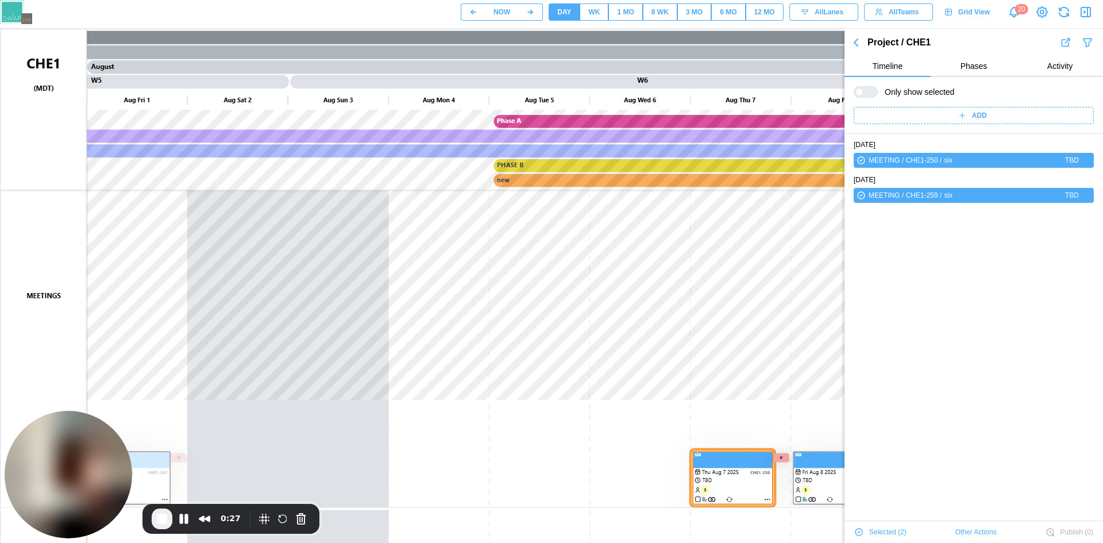
click at [149, 475] on canvas at bounding box center [552, 316] width 1103 height 575
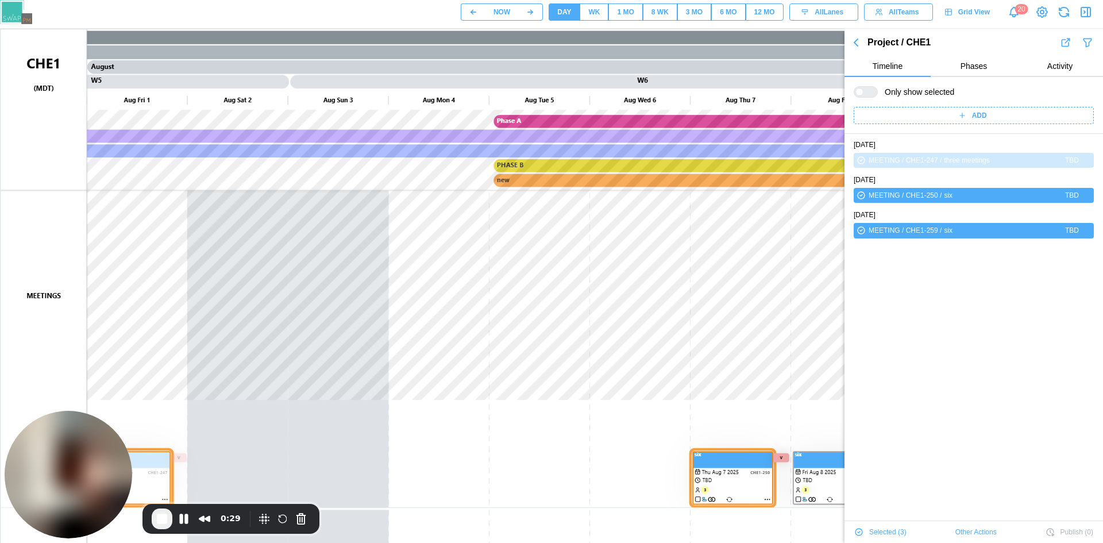
click at [851, 45] on icon "button" at bounding box center [856, 43] width 14 height 14
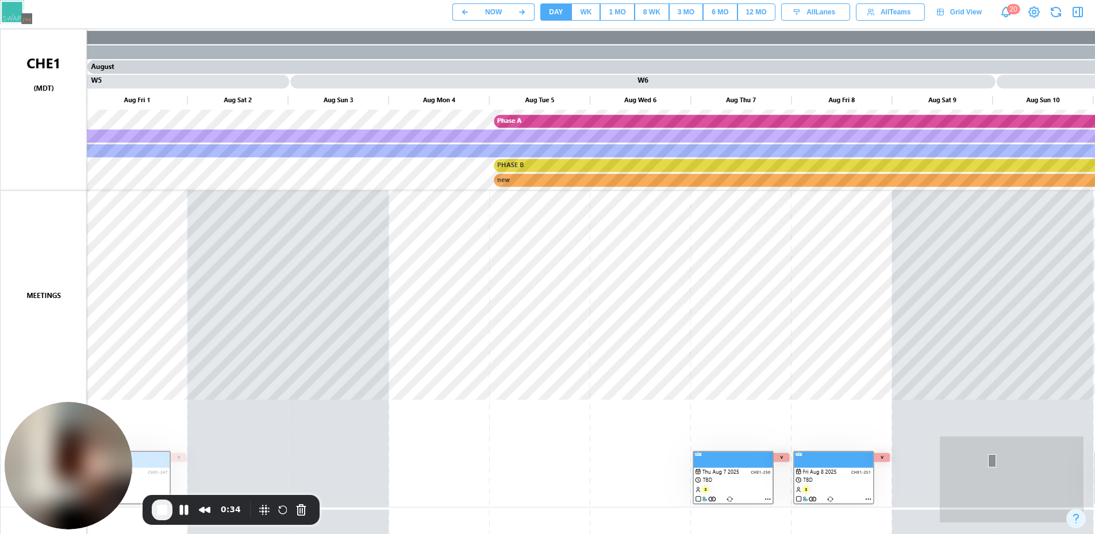
click at [744, 472] on canvas at bounding box center [552, 316] width 1103 height 575
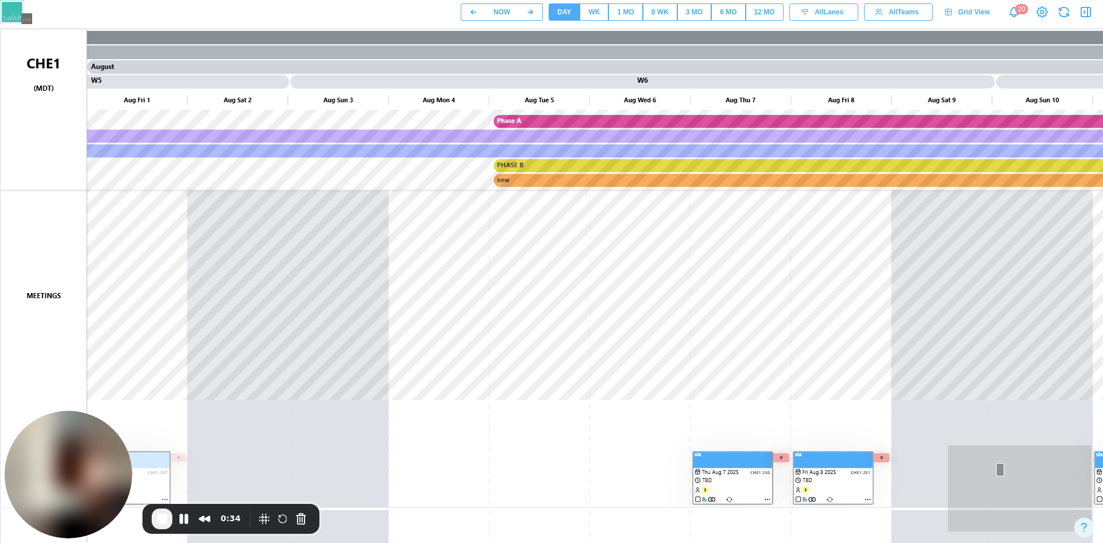
scroll to position [20, 0]
click at [820, 461] on canvas at bounding box center [552, 316] width 1103 height 575
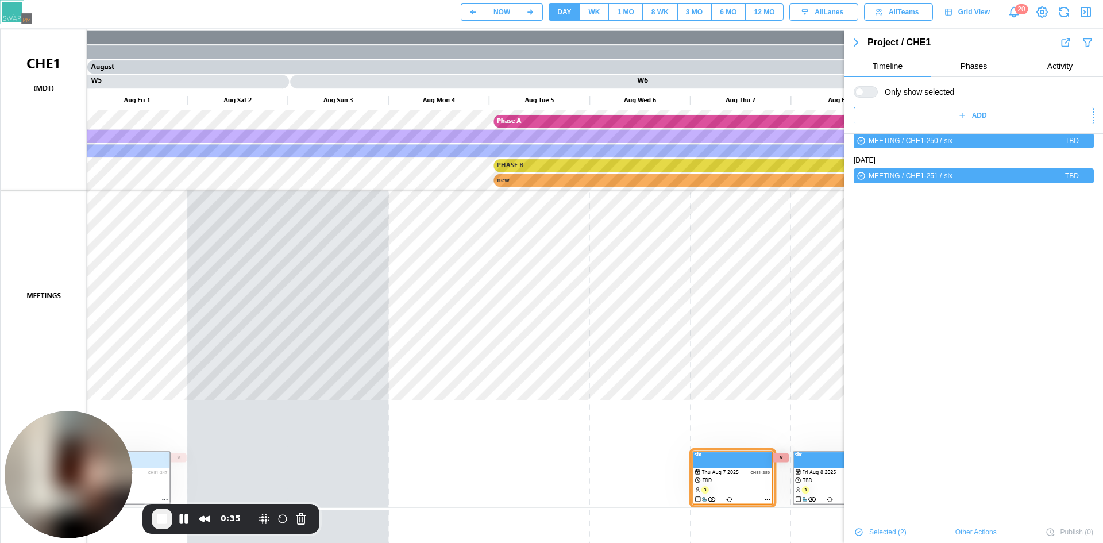
scroll to position [0, 0]
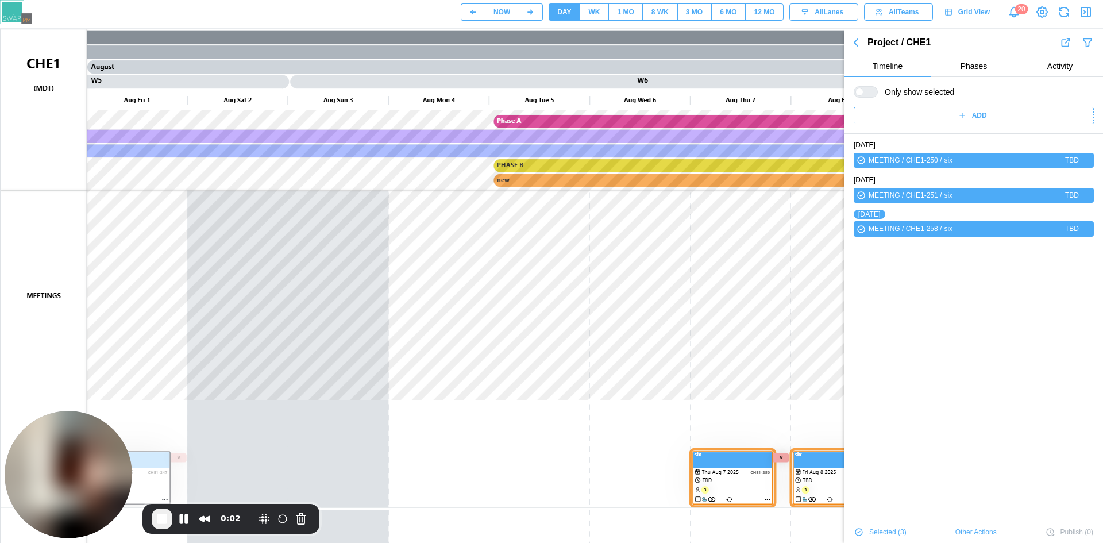
drag, startPoint x: 752, startPoint y: 487, endPoint x: 725, endPoint y: 415, distance: 76.5
click at [725, 415] on canvas at bounding box center [552, 316] width 1103 height 575
